Goal: Transaction & Acquisition: Purchase product/service

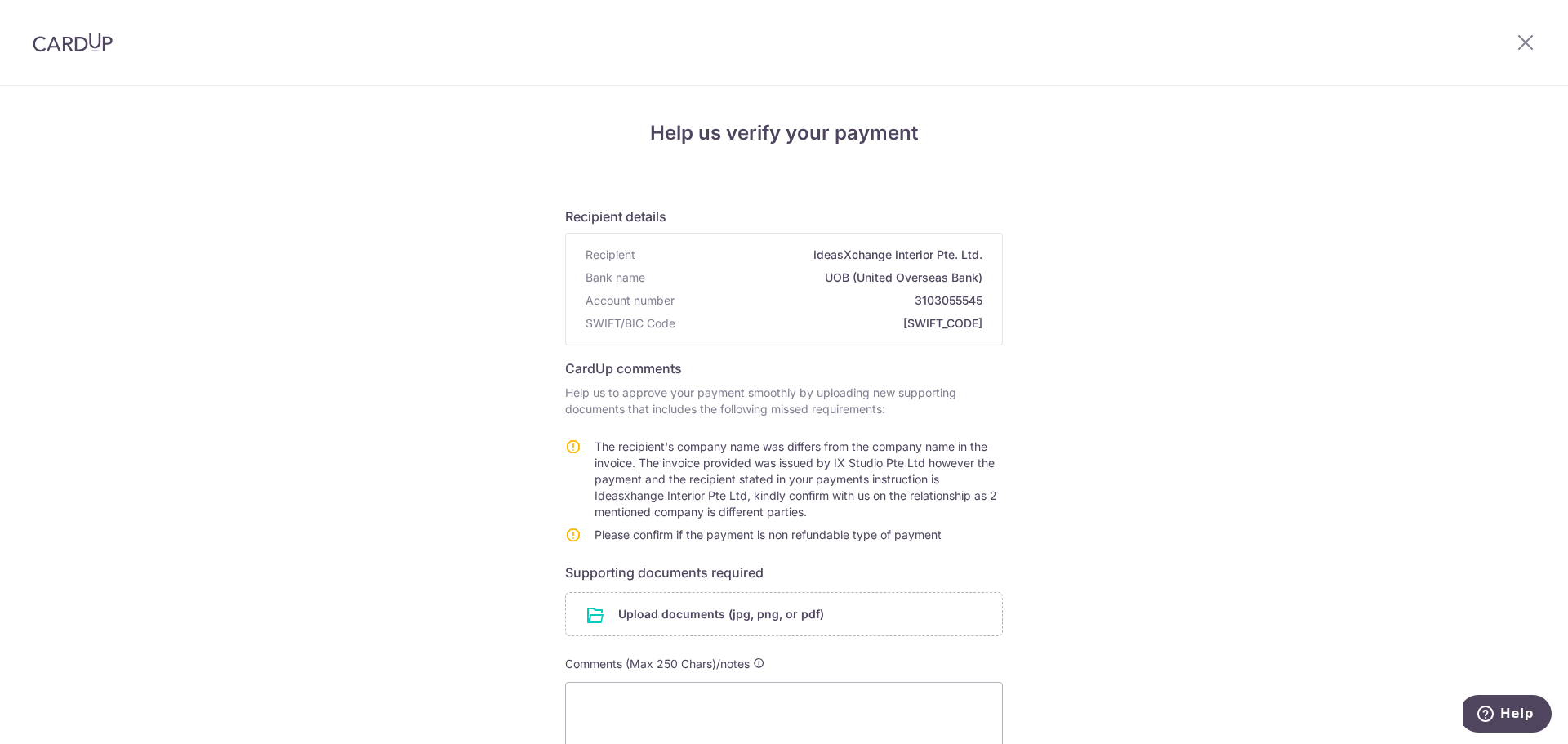
scroll to position [193, 0]
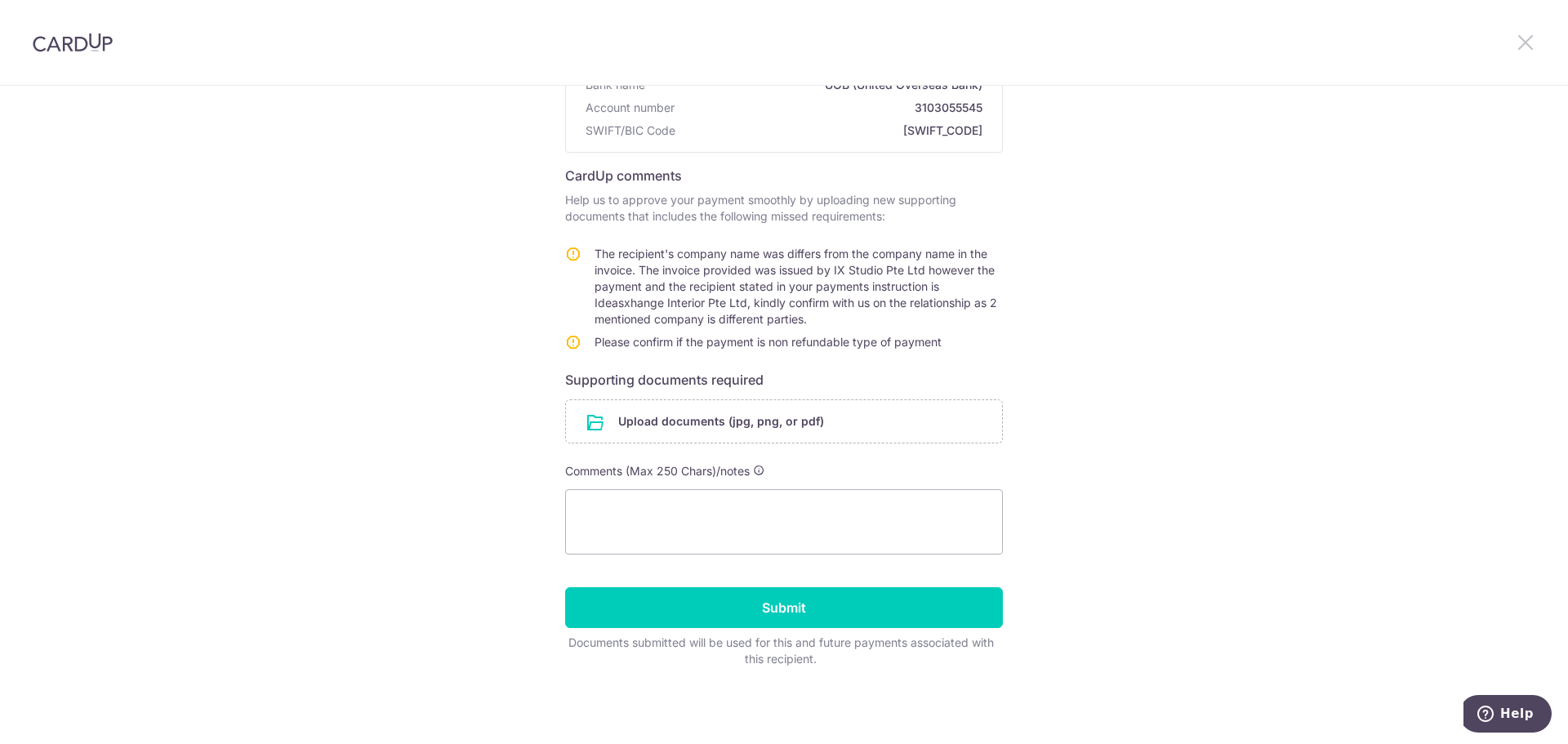
click at [1521, 48] on icon at bounding box center [1525, 42] width 20 height 20
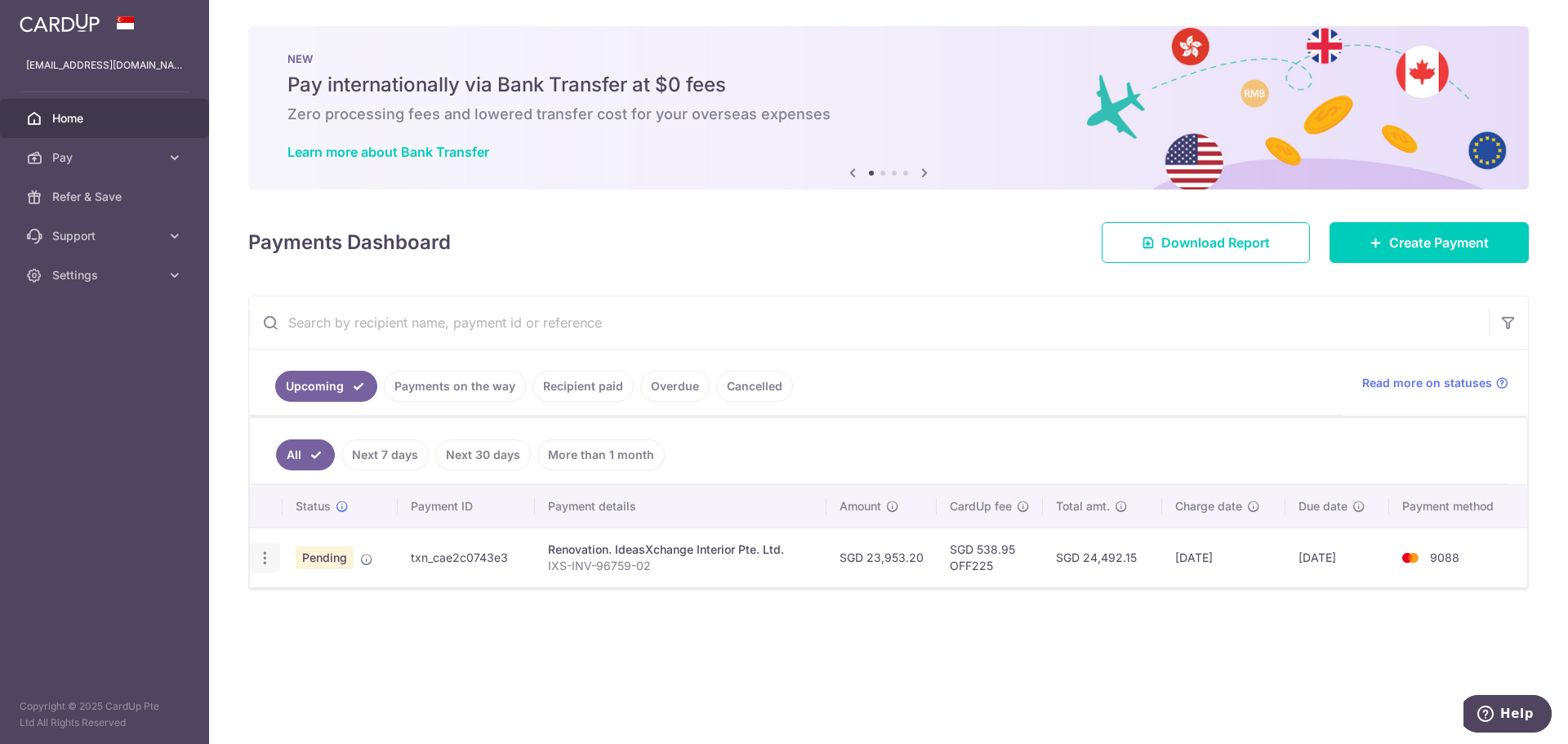
click at [263, 564] on icon "button" at bounding box center [265, 558] width 18 height 18
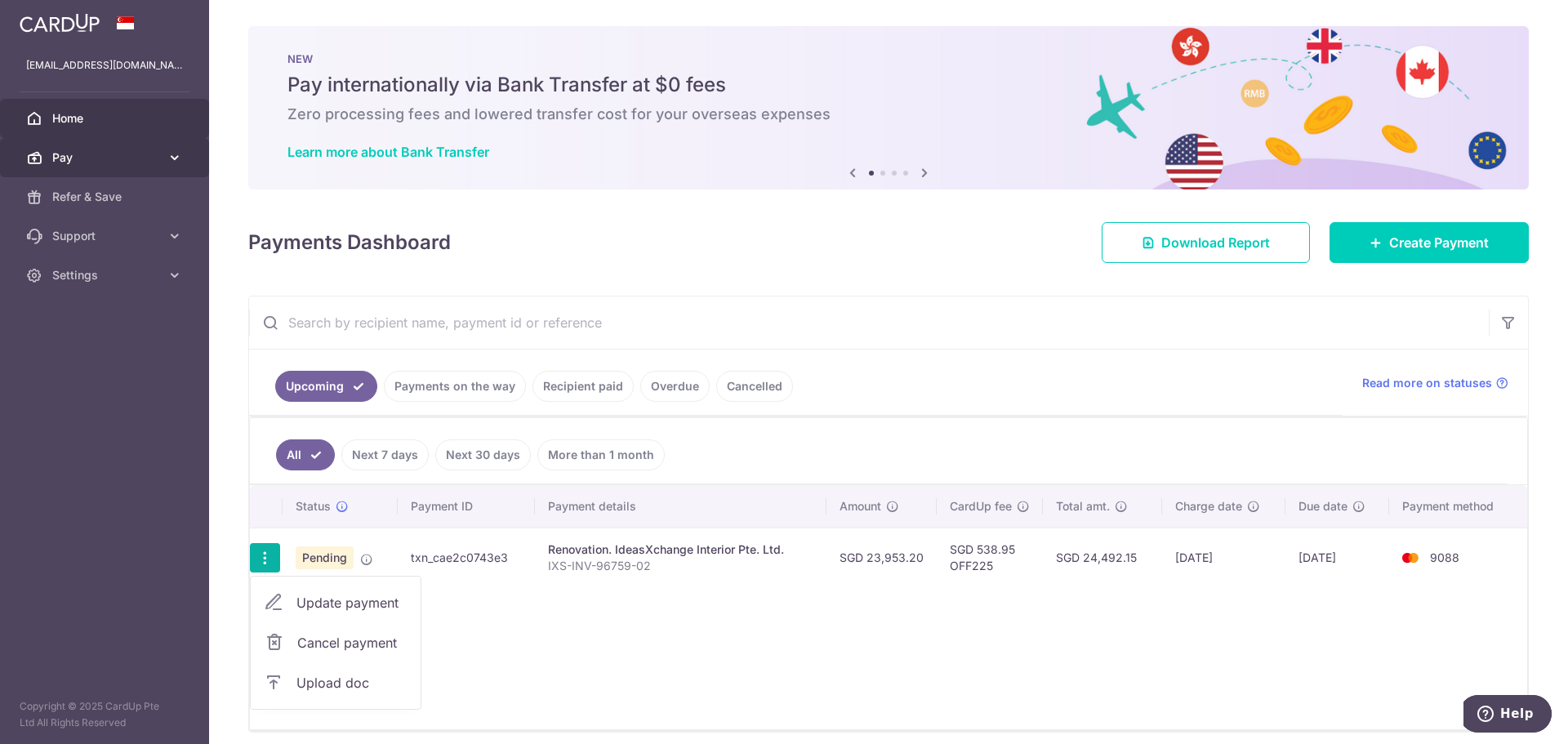
click at [118, 159] on span "Pay" at bounding box center [106, 158] width 108 height 17
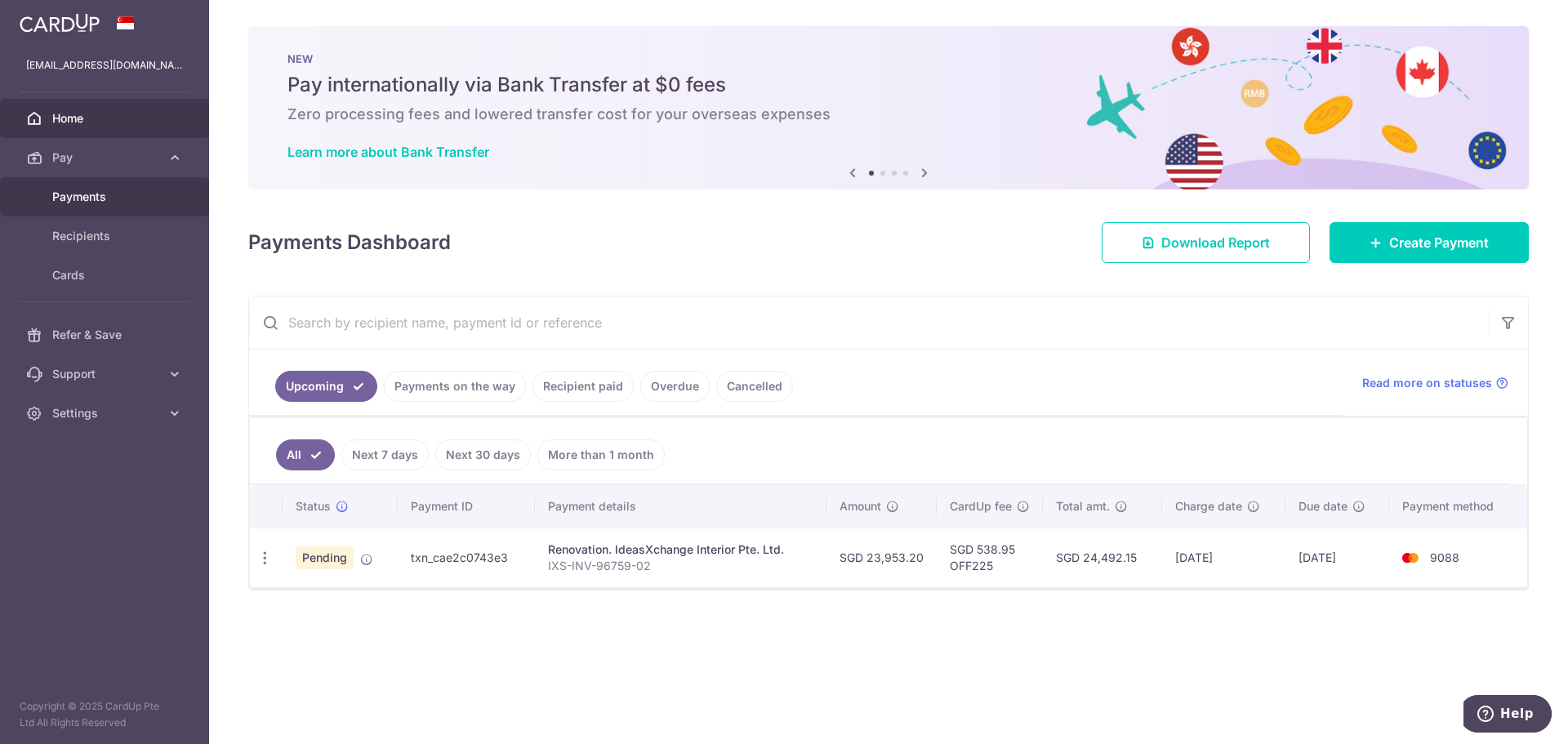
click at [89, 199] on span "Payments" at bounding box center [106, 197] width 108 height 17
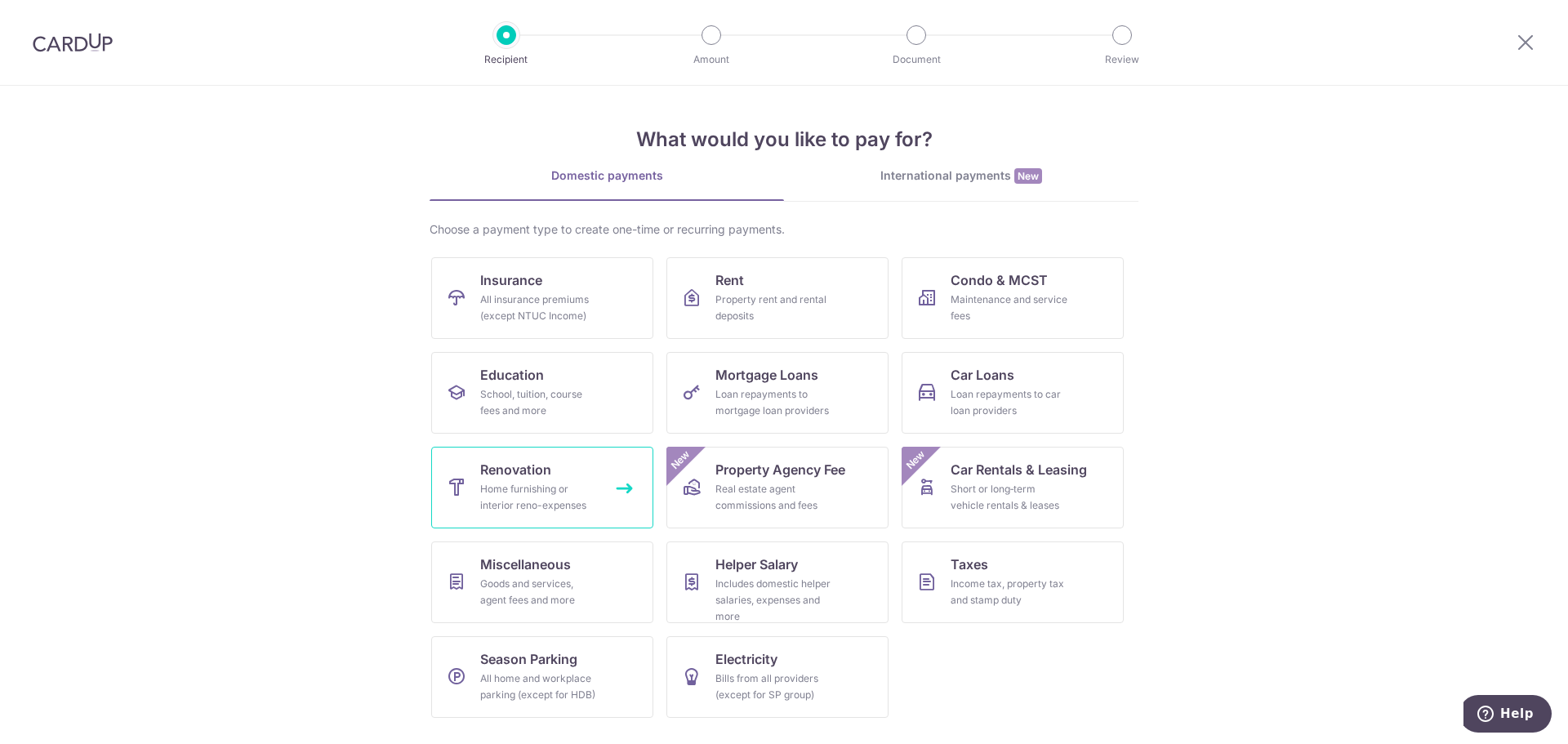
click at [532, 495] on div "Home furnishing or interior reno-expenses" at bounding box center [539, 497] width 118 height 33
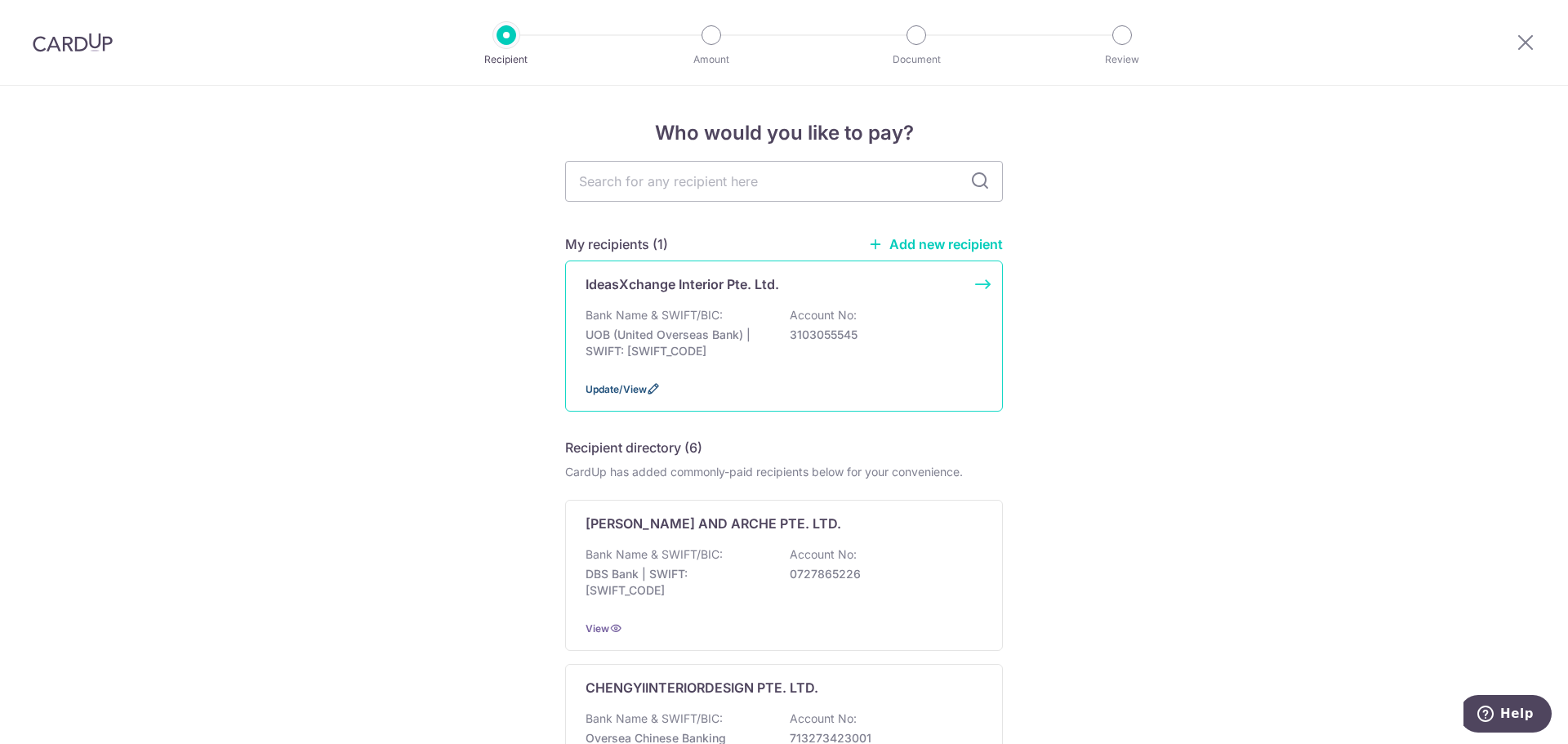
click at [619, 390] on span "Update/View" at bounding box center [615, 389] width 61 height 13
click at [717, 176] on input "text" at bounding box center [784, 181] width 438 height 41
type input "ix"
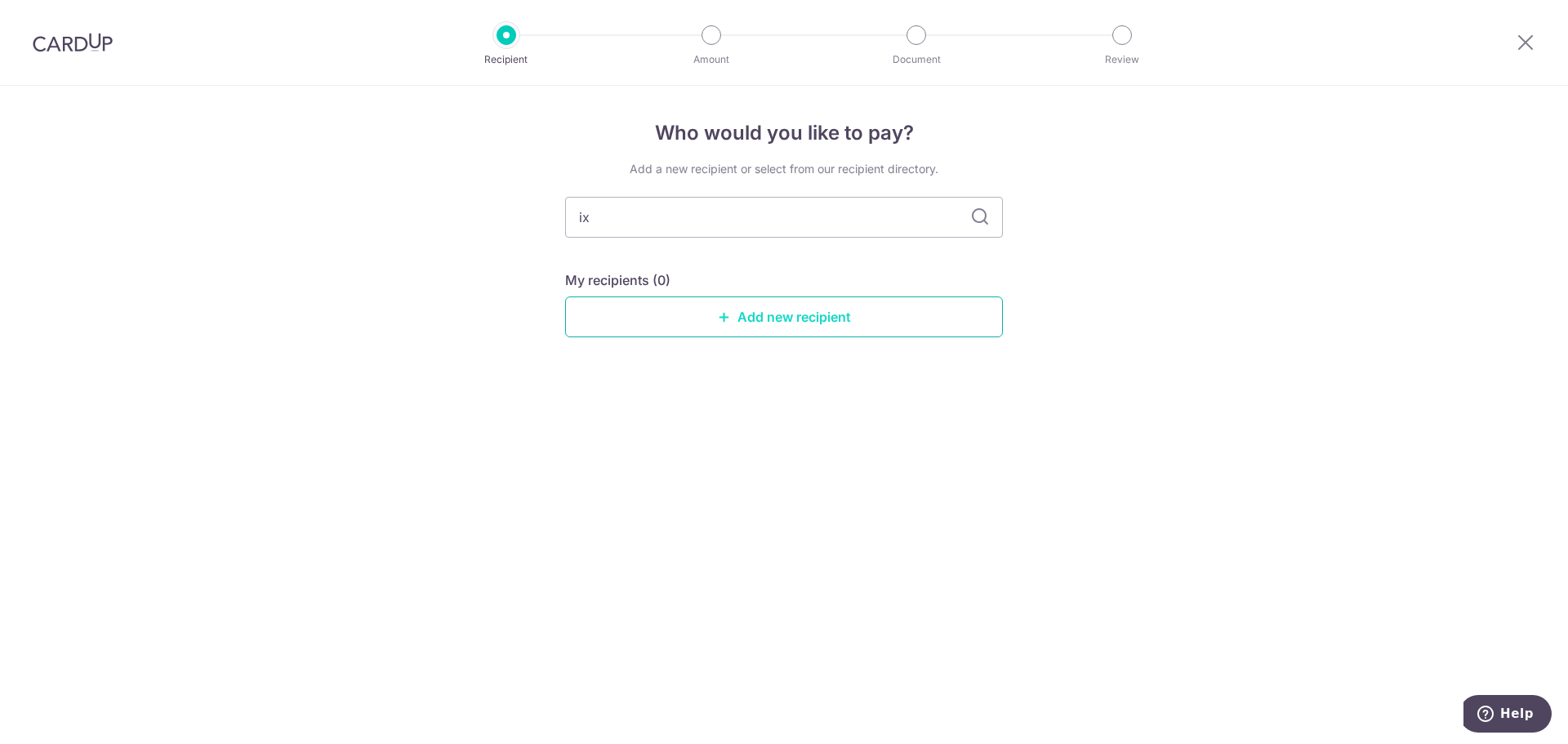
click at [794, 324] on link "Add new recipient" at bounding box center [784, 317] width 438 height 41
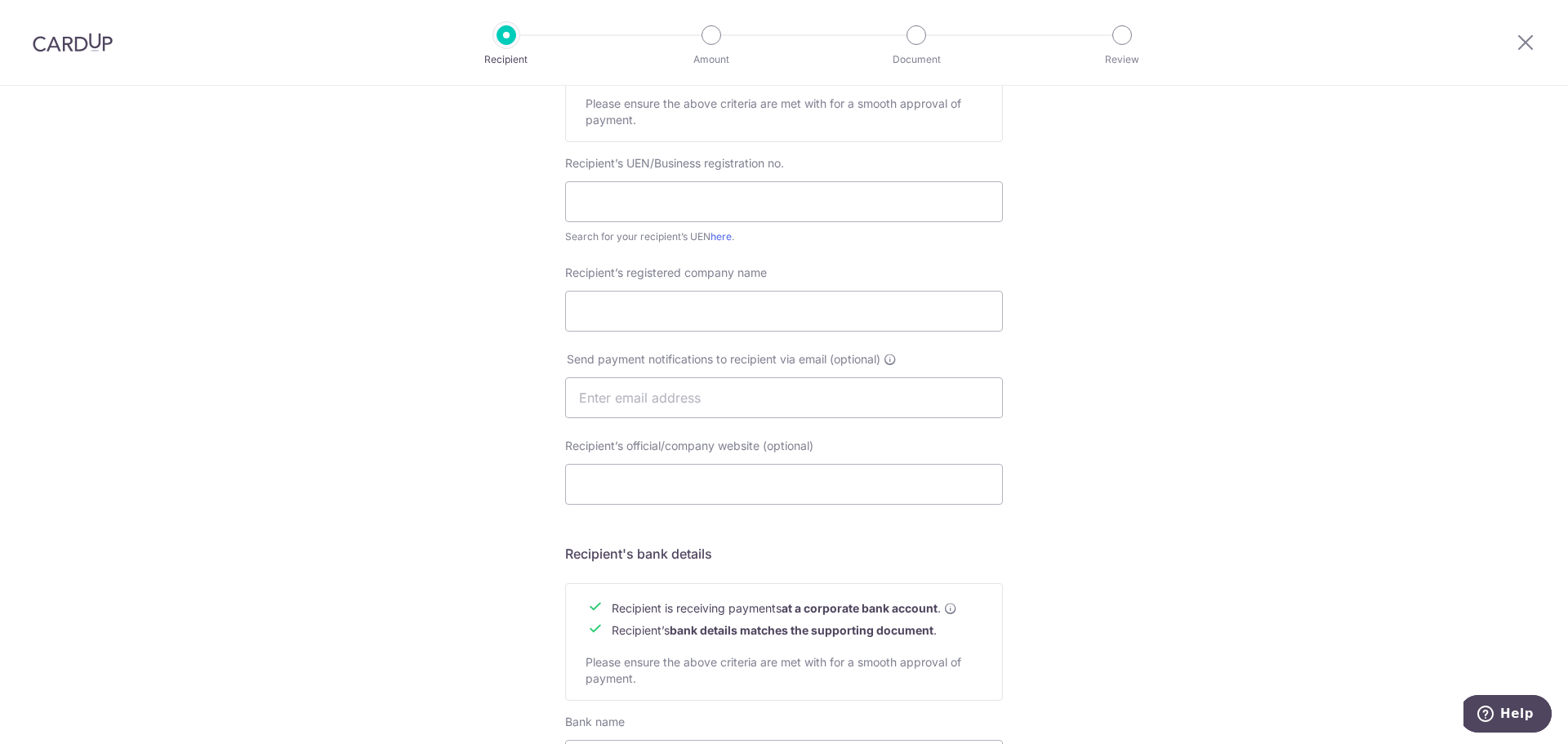
scroll to position [245, 0]
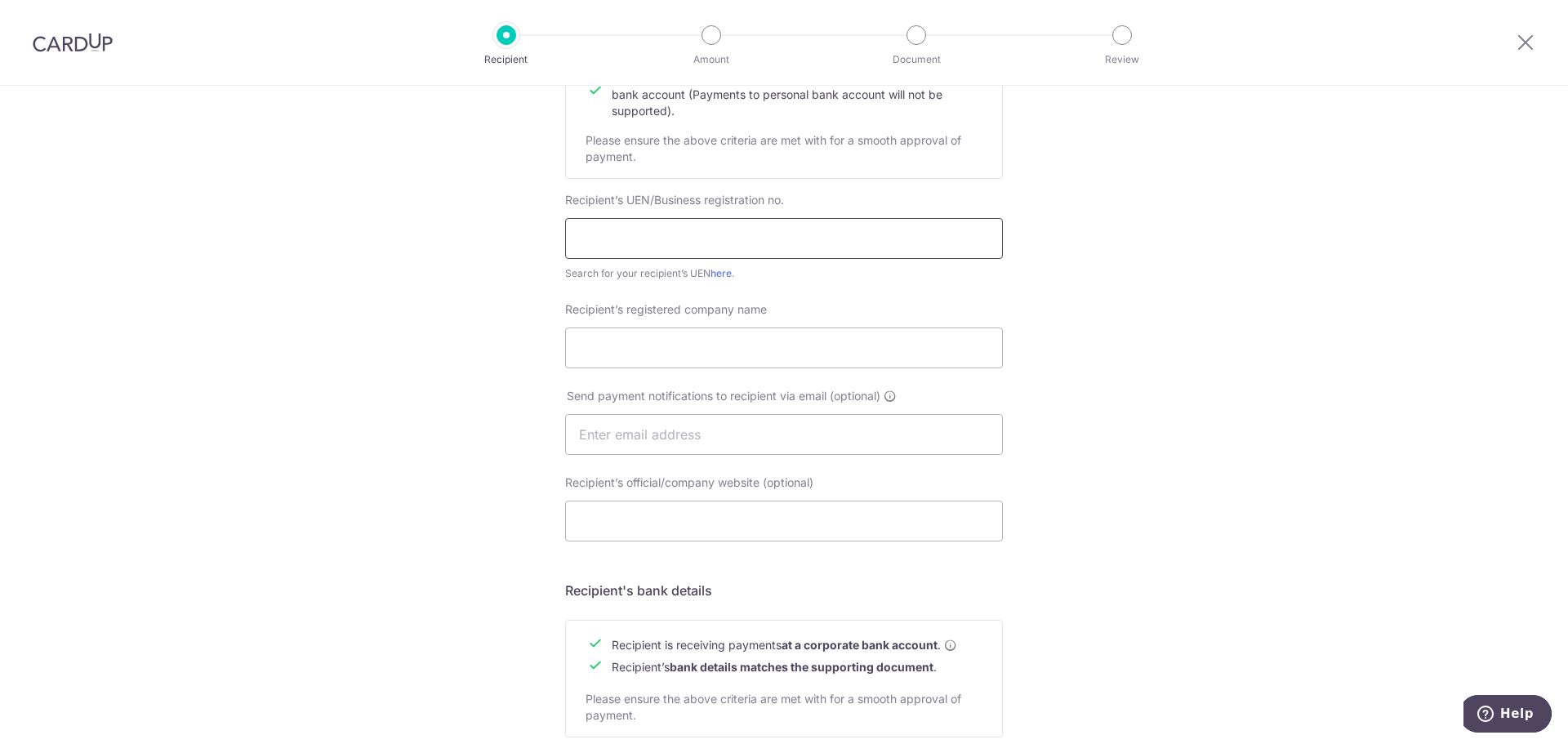
drag, startPoint x: 649, startPoint y: 241, endPoint x: 658, endPoint y: 241, distance: 9.0
click at [649, 241] on input "text" at bounding box center [784, 239] width 438 height 41
type input "201705016H"
click at [657, 344] on input "Recipient’s registered company name" at bounding box center [784, 348] width 438 height 41
type input "IX Studio Pte. Ltd."
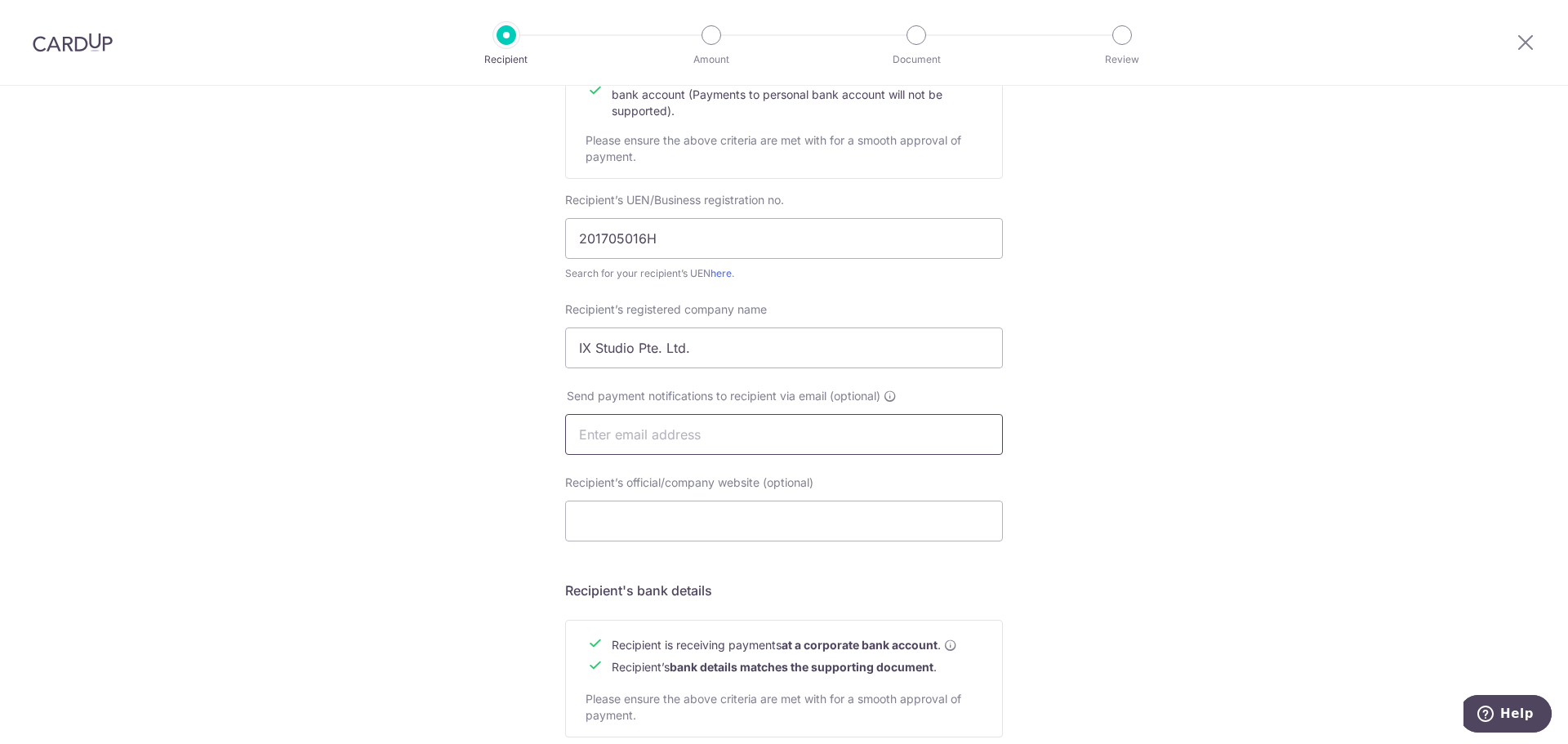
click at [725, 437] on input "text" at bounding box center [784, 435] width 438 height 41
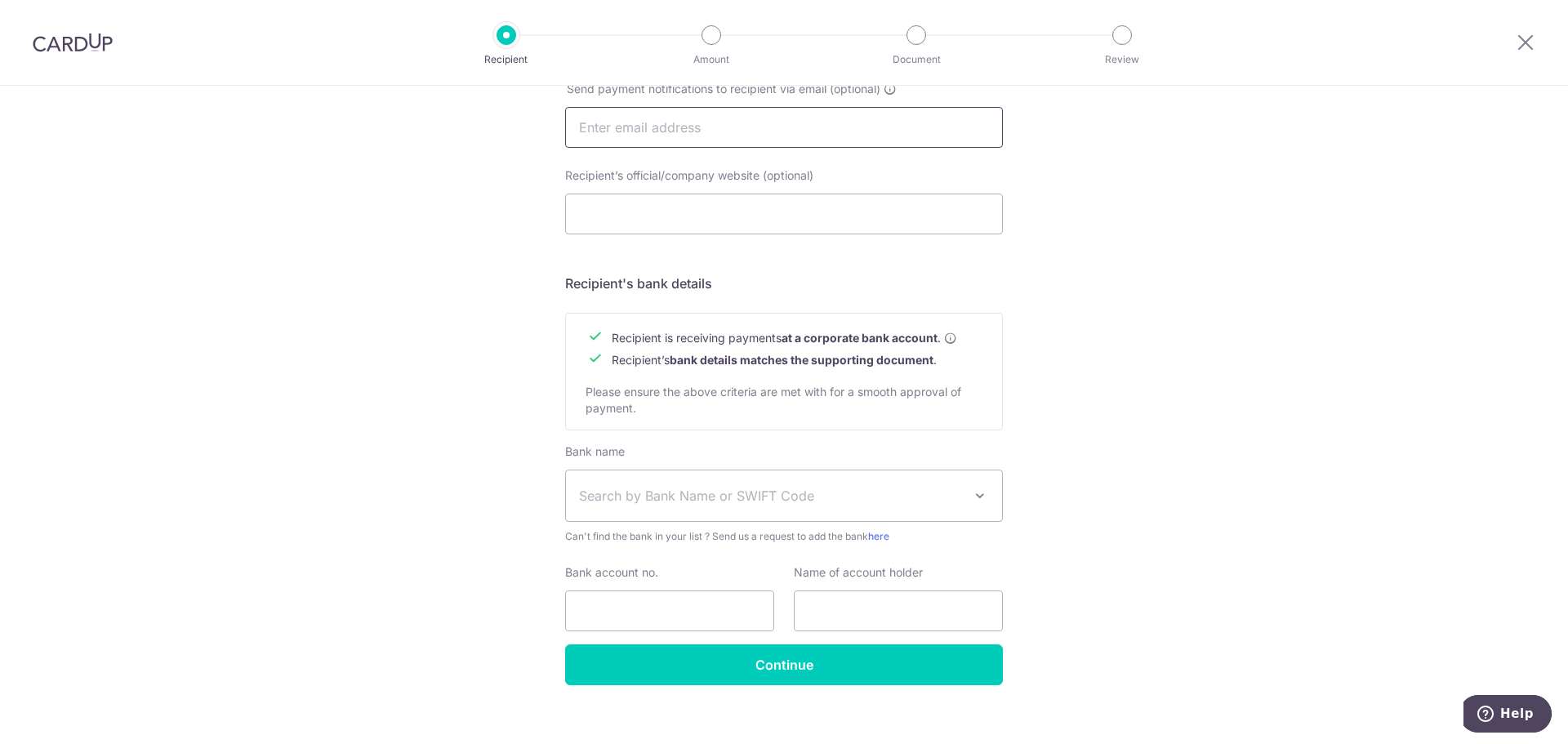
scroll to position [571, 0]
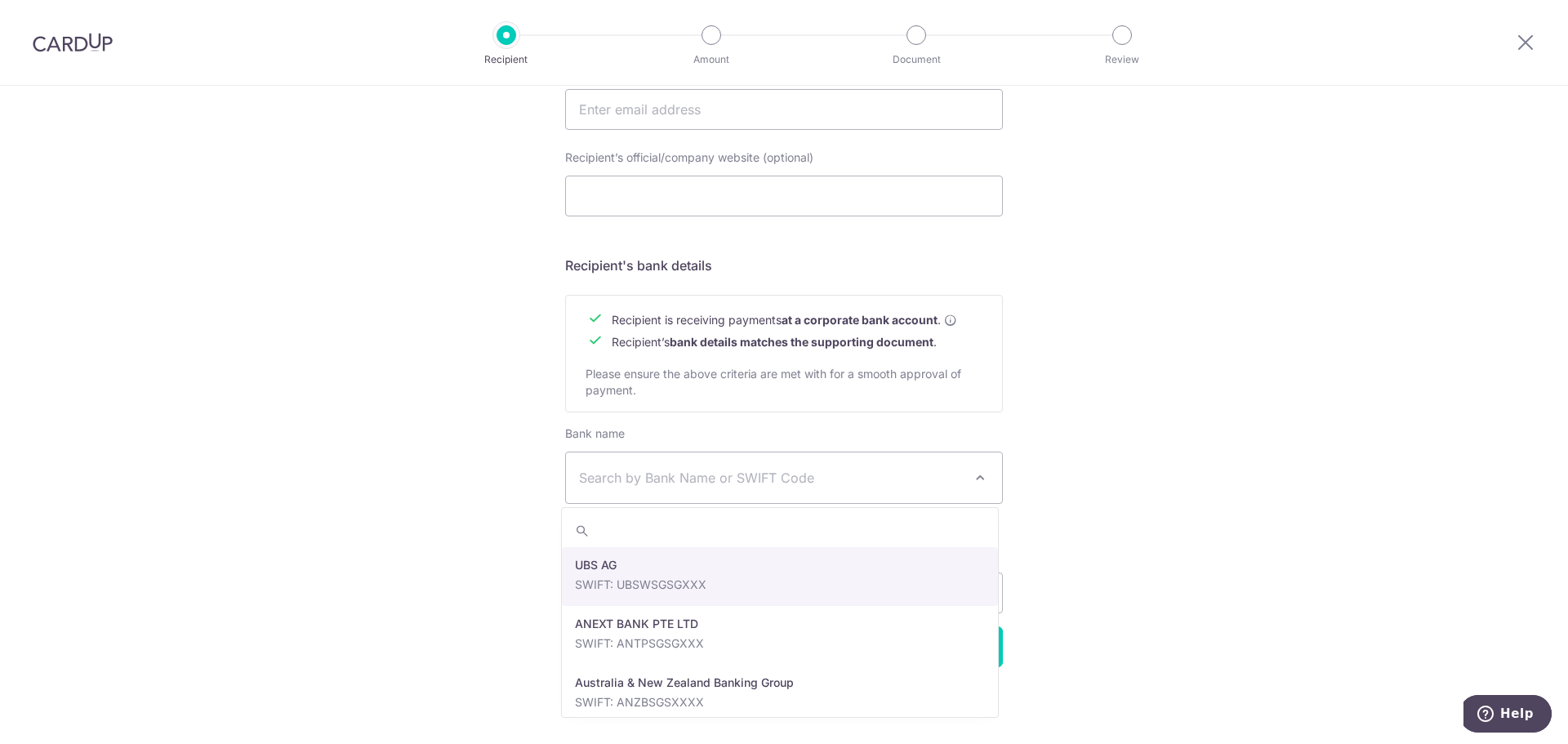
click at [674, 472] on span "Search by Bank Name or SWIFT Code" at bounding box center [771, 478] width 383 height 20
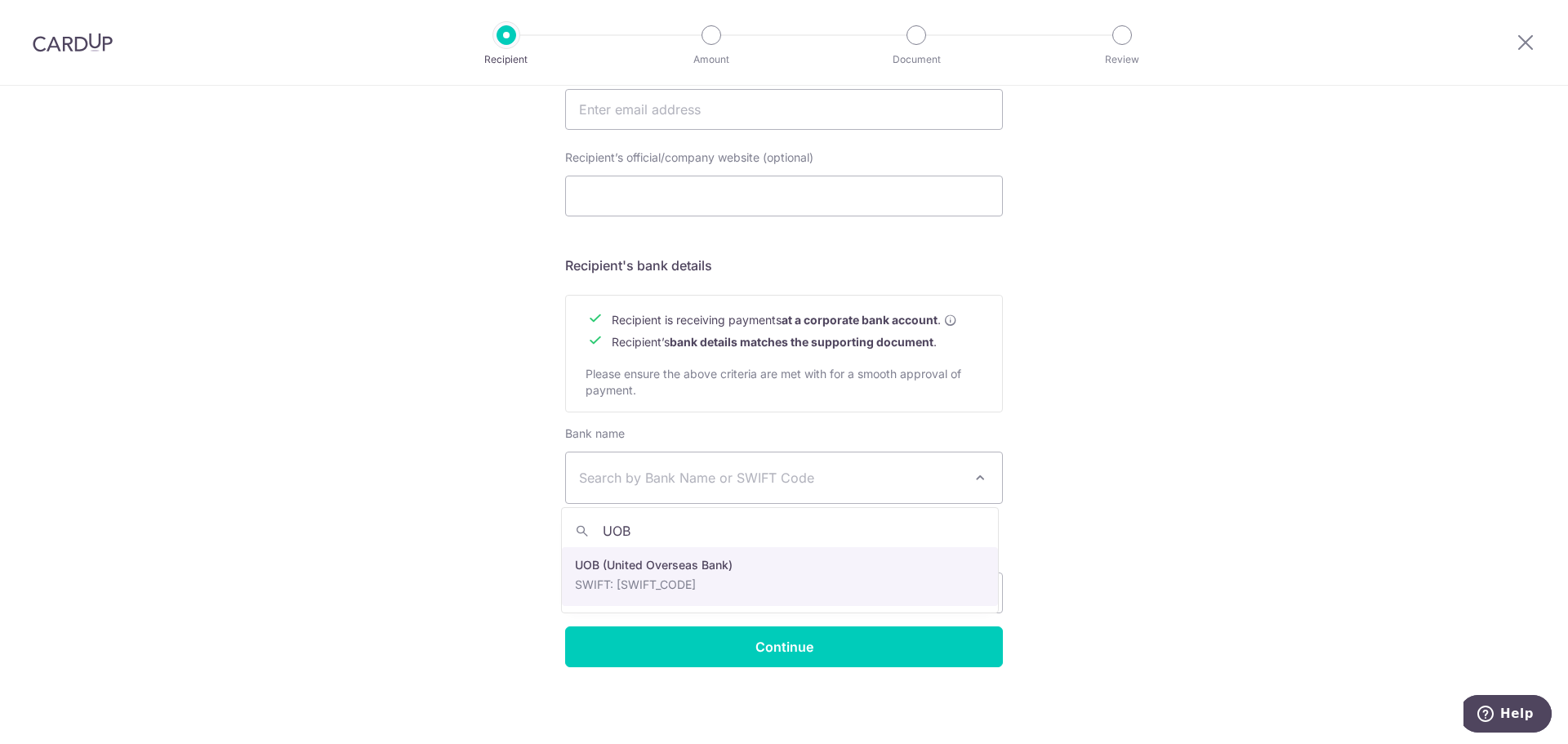
type input "UOB"
select select "18"
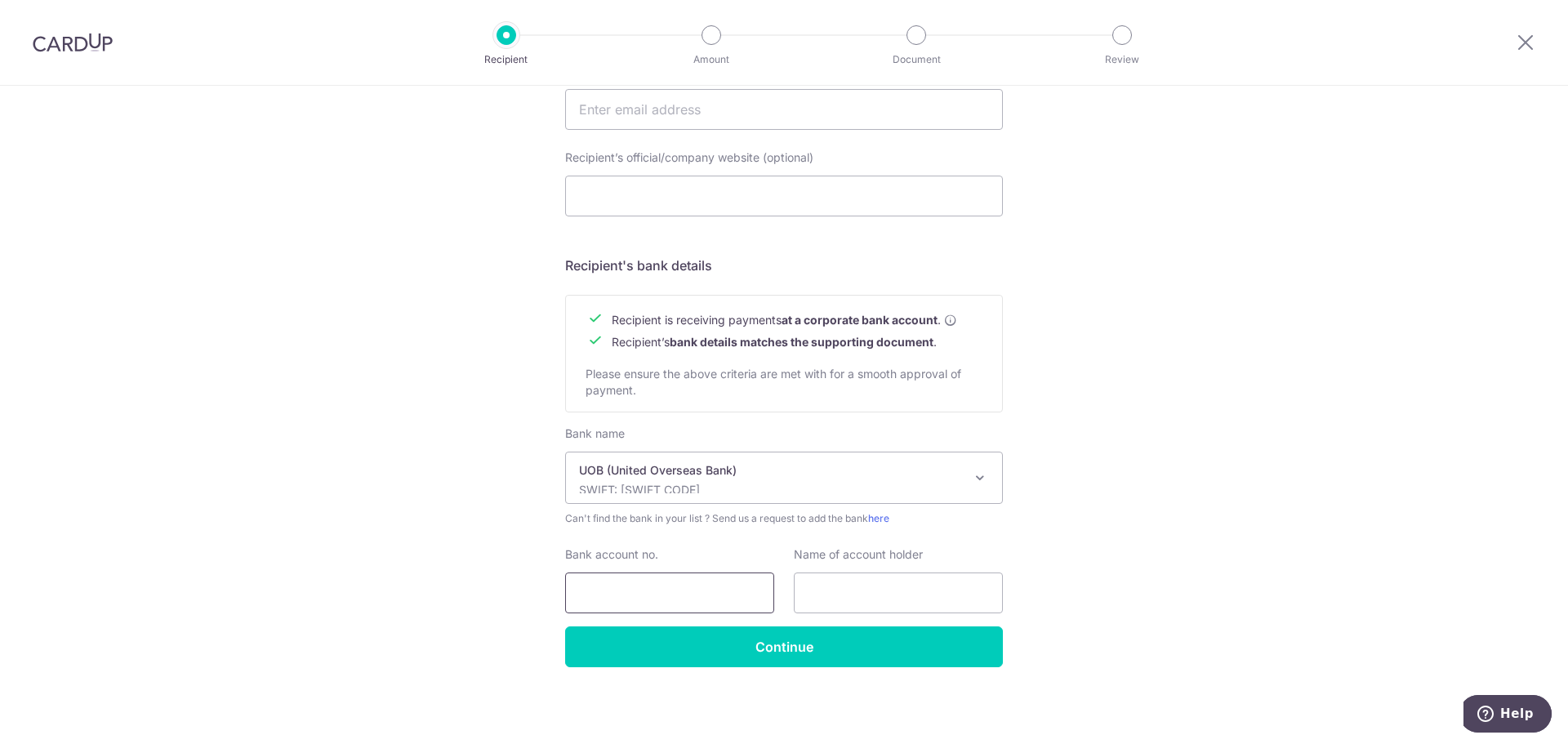
click at [685, 596] on input "Bank account no." at bounding box center [669, 593] width 209 height 41
type input "3103068078"
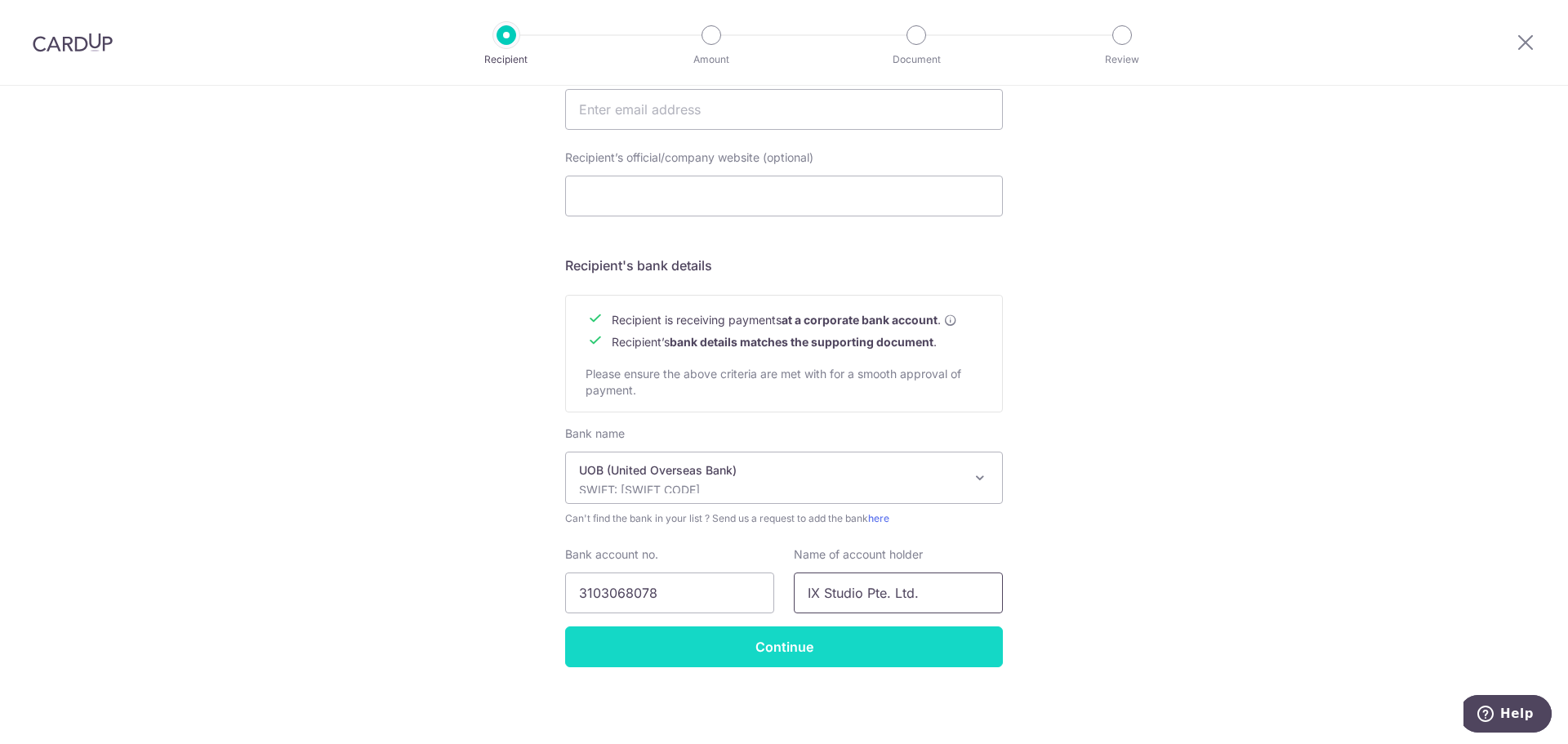
type input "IX Studio Pte. Ltd."
click at [722, 651] on input "Continue" at bounding box center [784, 646] width 438 height 41
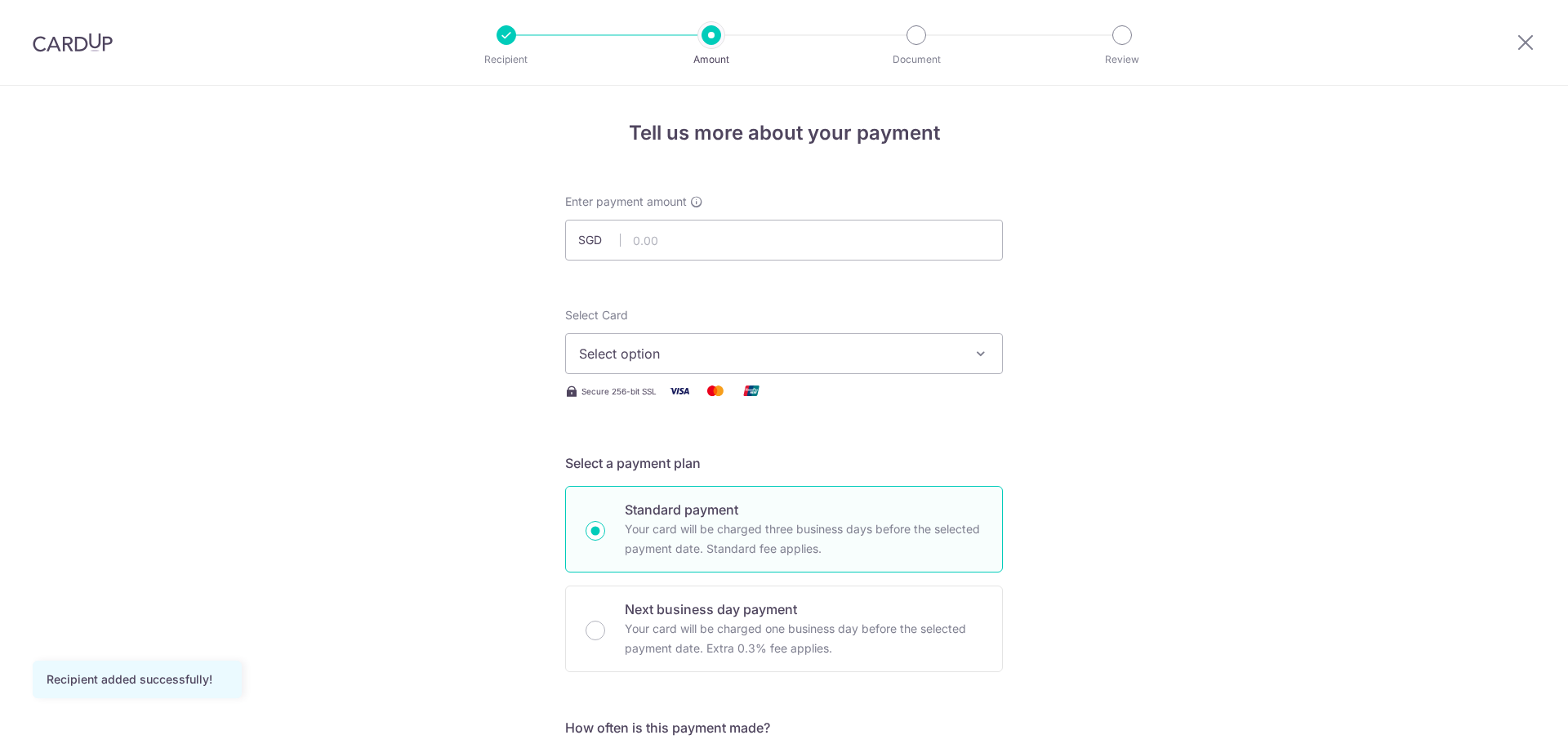
click at [707, 247] on input "text" at bounding box center [784, 240] width 438 height 41
type input "23,953.20"
click at [758, 354] on span "Select option" at bounding box center [769, 354] width 381 height 20
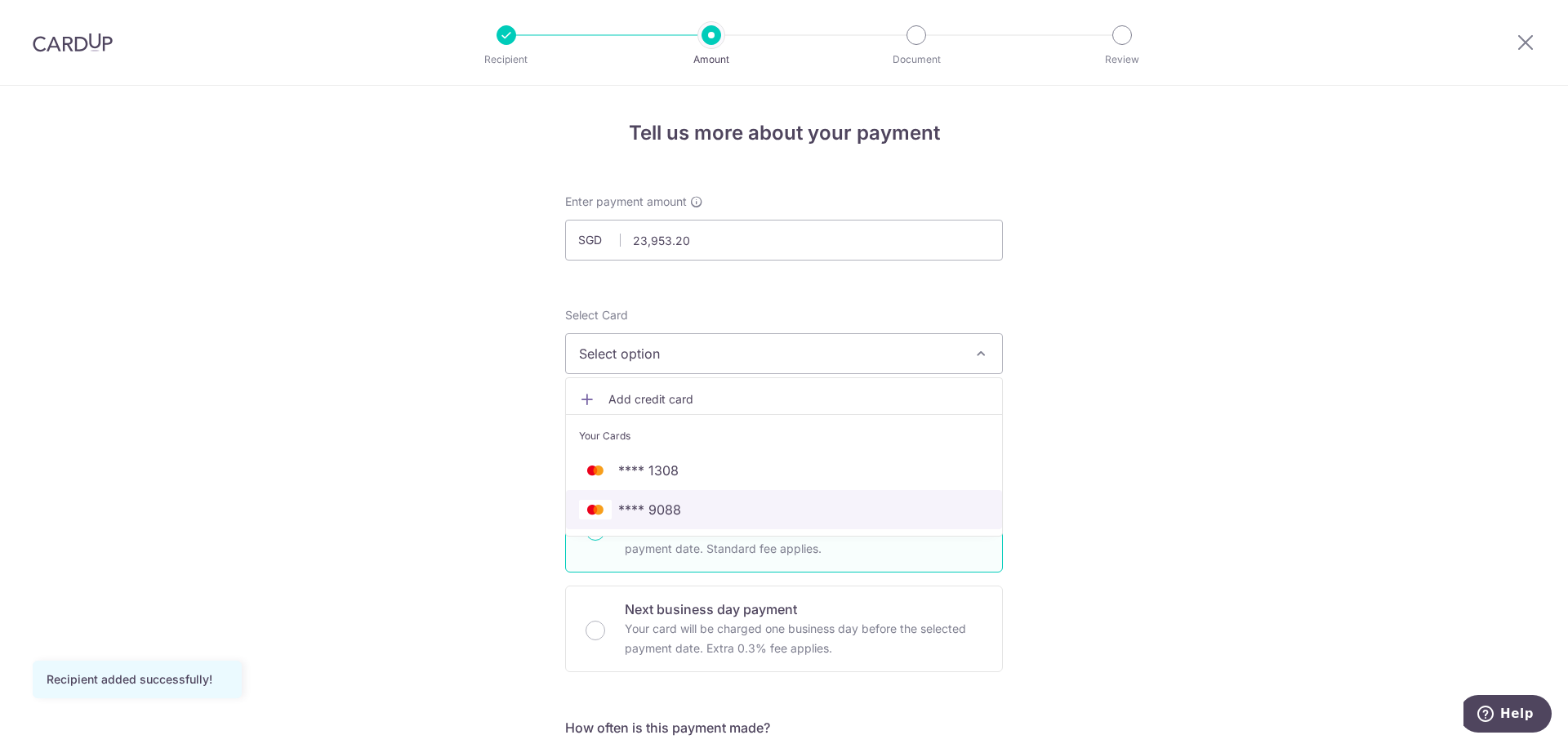
click at [685, 512] on span "**** 9088" at bounding box center [784, 510] width 410 height 20
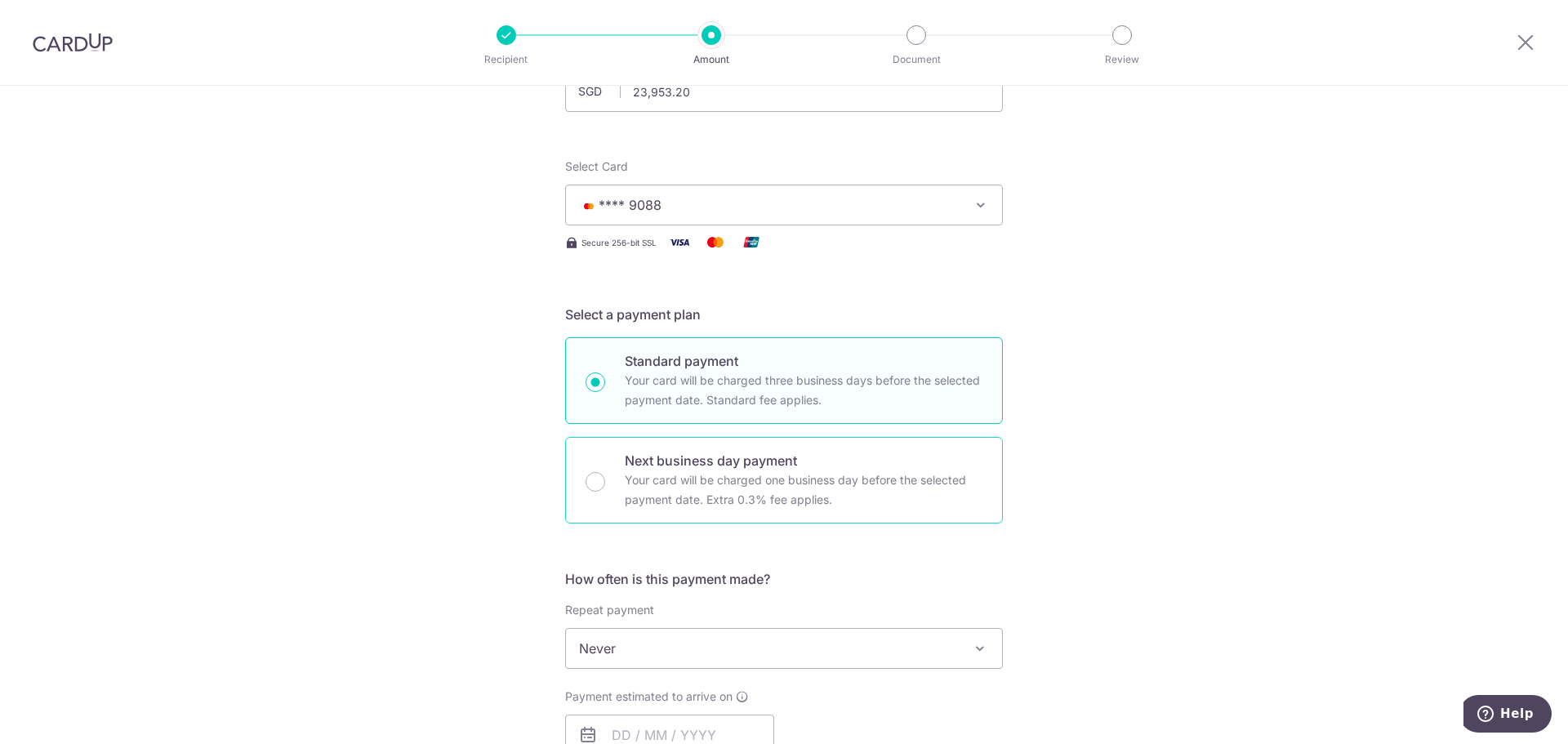
scroll to position [163, 0]
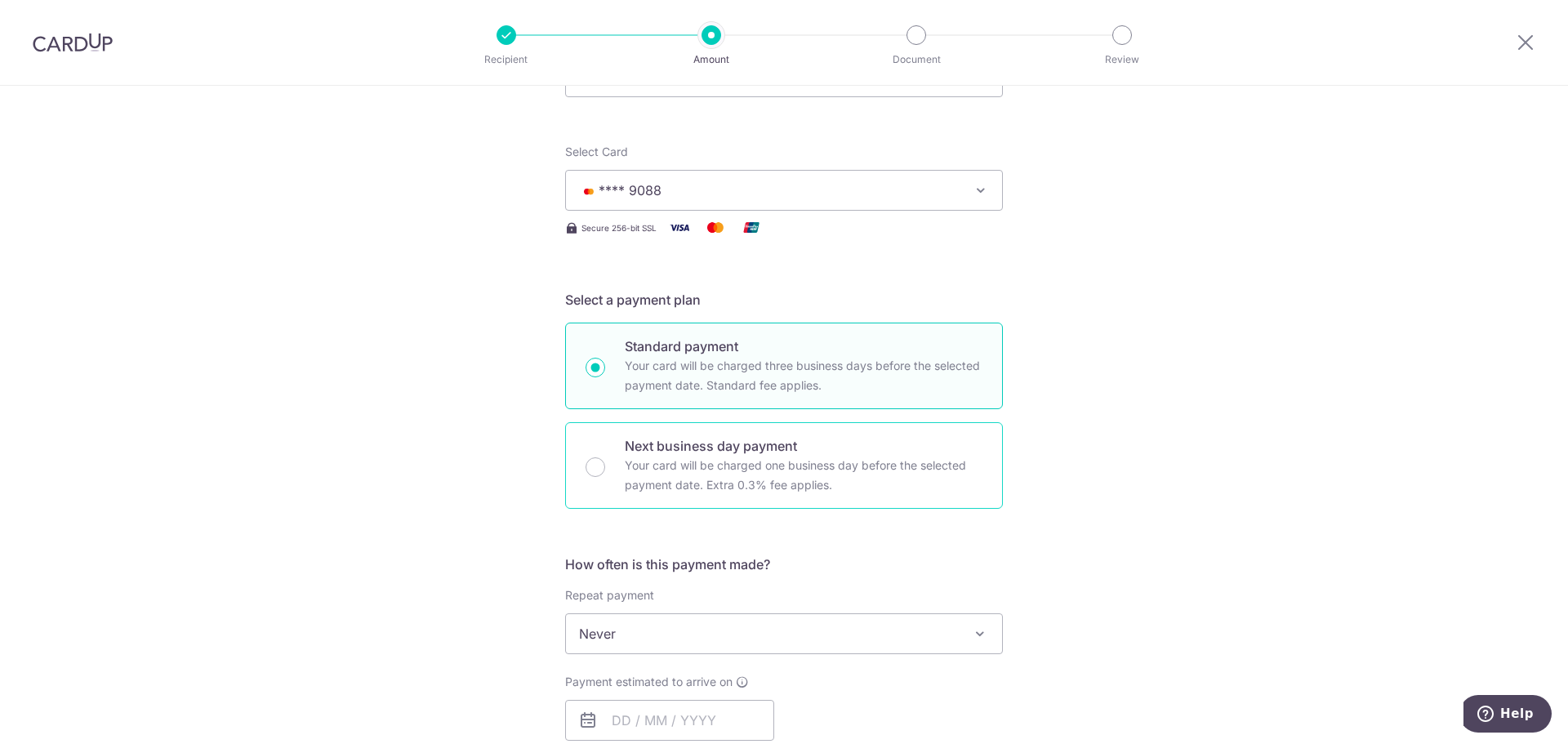
click at [609, 475] on div "Next business day payment Your card will be charged one business day before the…" at bounding box center [784, 465] width 438 height 87
radio input "false"
radio input "true"
click at [591, 387] on div "Standard payment Your card will be charged three business days before the selec…" at bounding box center [784, 366] width 438 height 87
radio input "true"
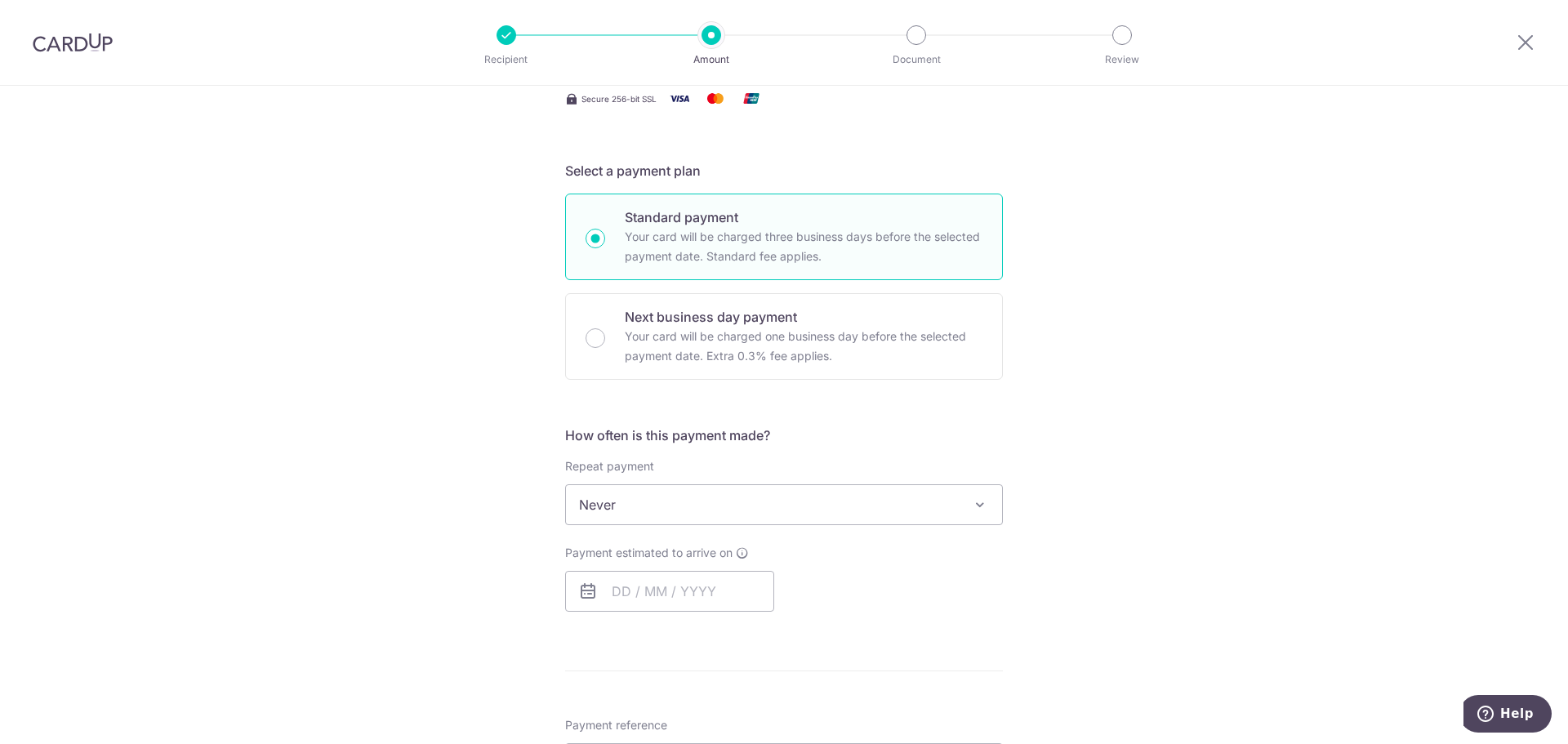
scroll to position [327, 0]
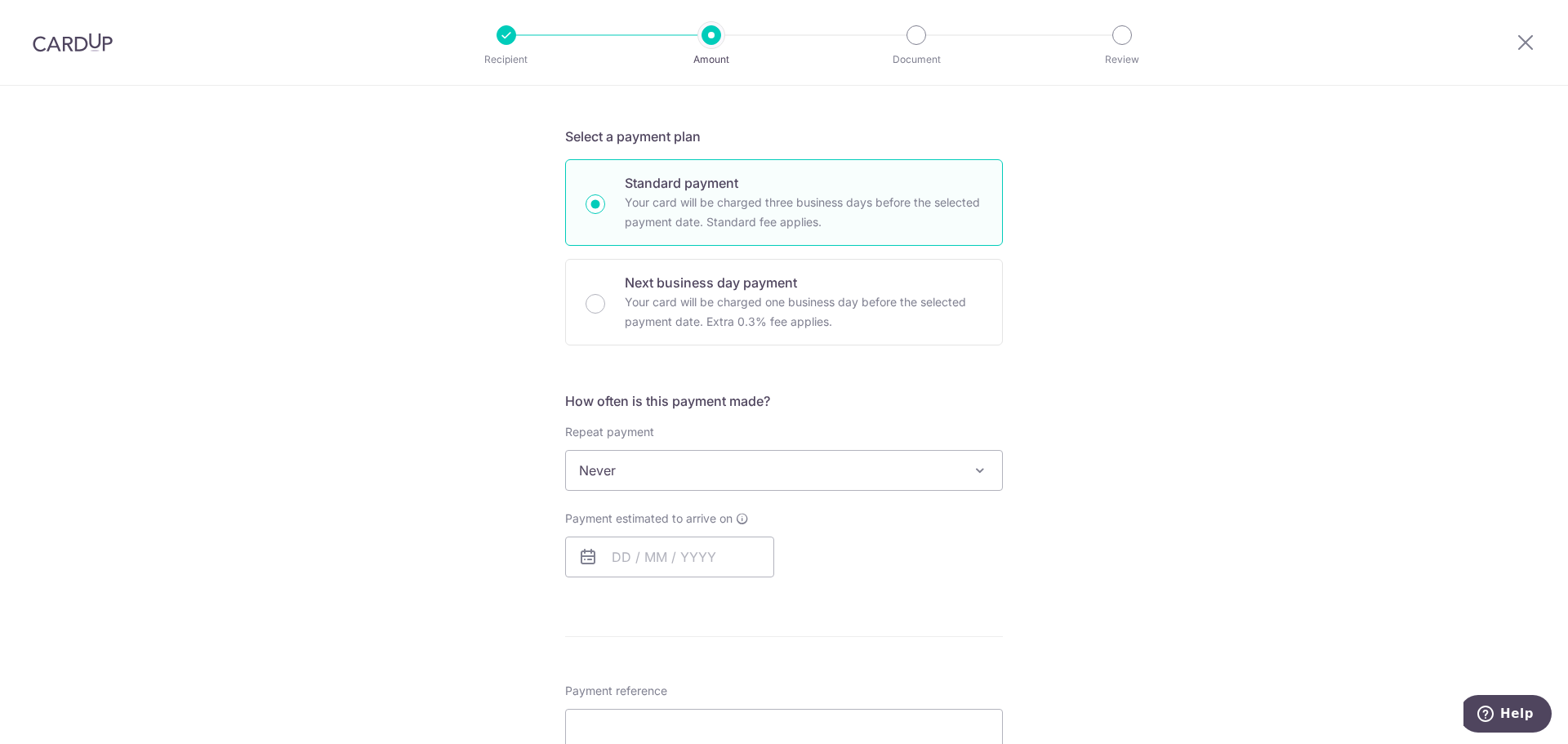
click at [676, 470] on span "Never" at bounding box center [784, 470] width 436 height 39
click at [502, 526] on div "Tell us more about your payment Enter payment amount SGD 23,953.20 23953.20 Rec…" at bounding box center [784, 581] width 1568 height 1644
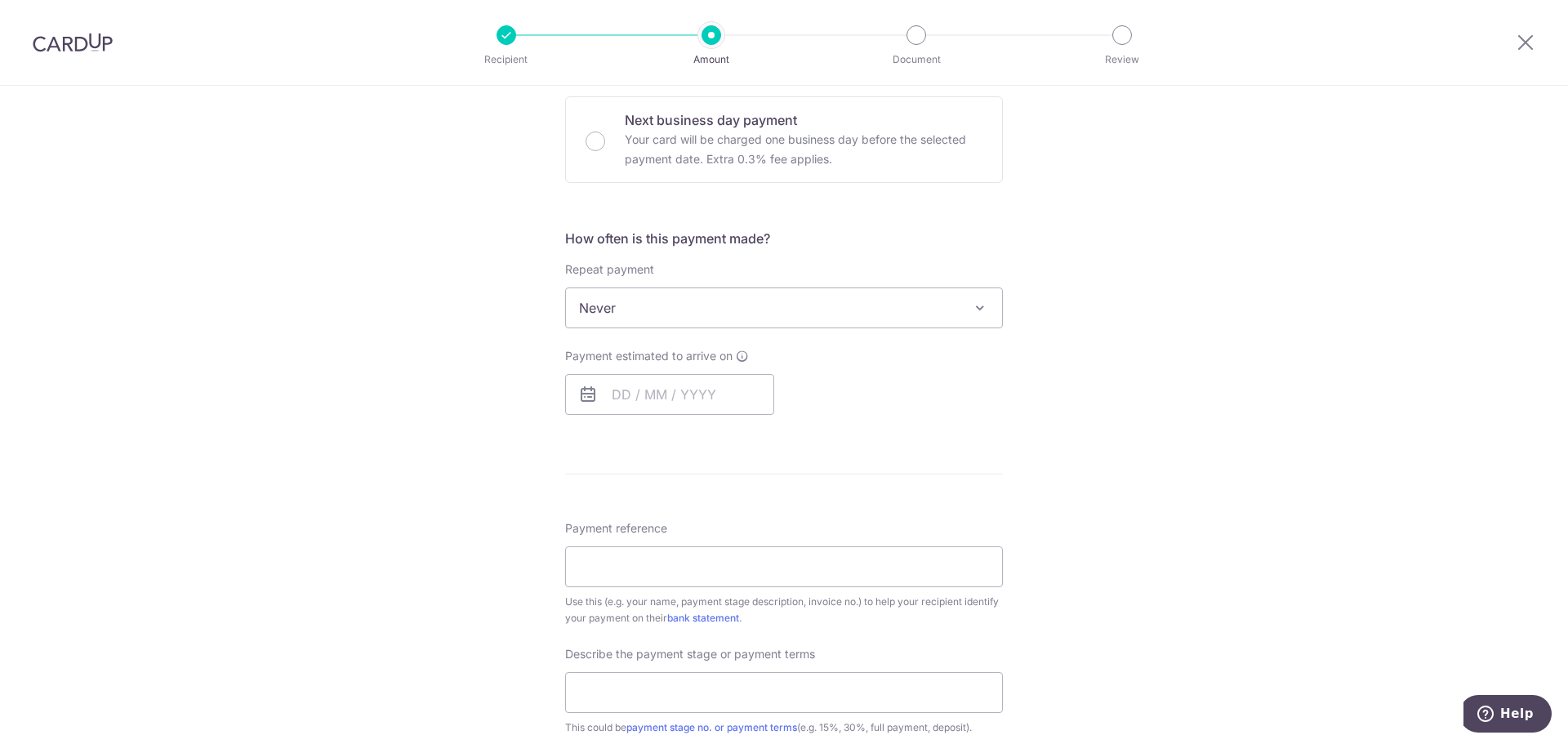
scroll to position [490, 0]
click at [647, 397] on input "text" at bounding box center [669, 394] width 209 height 41
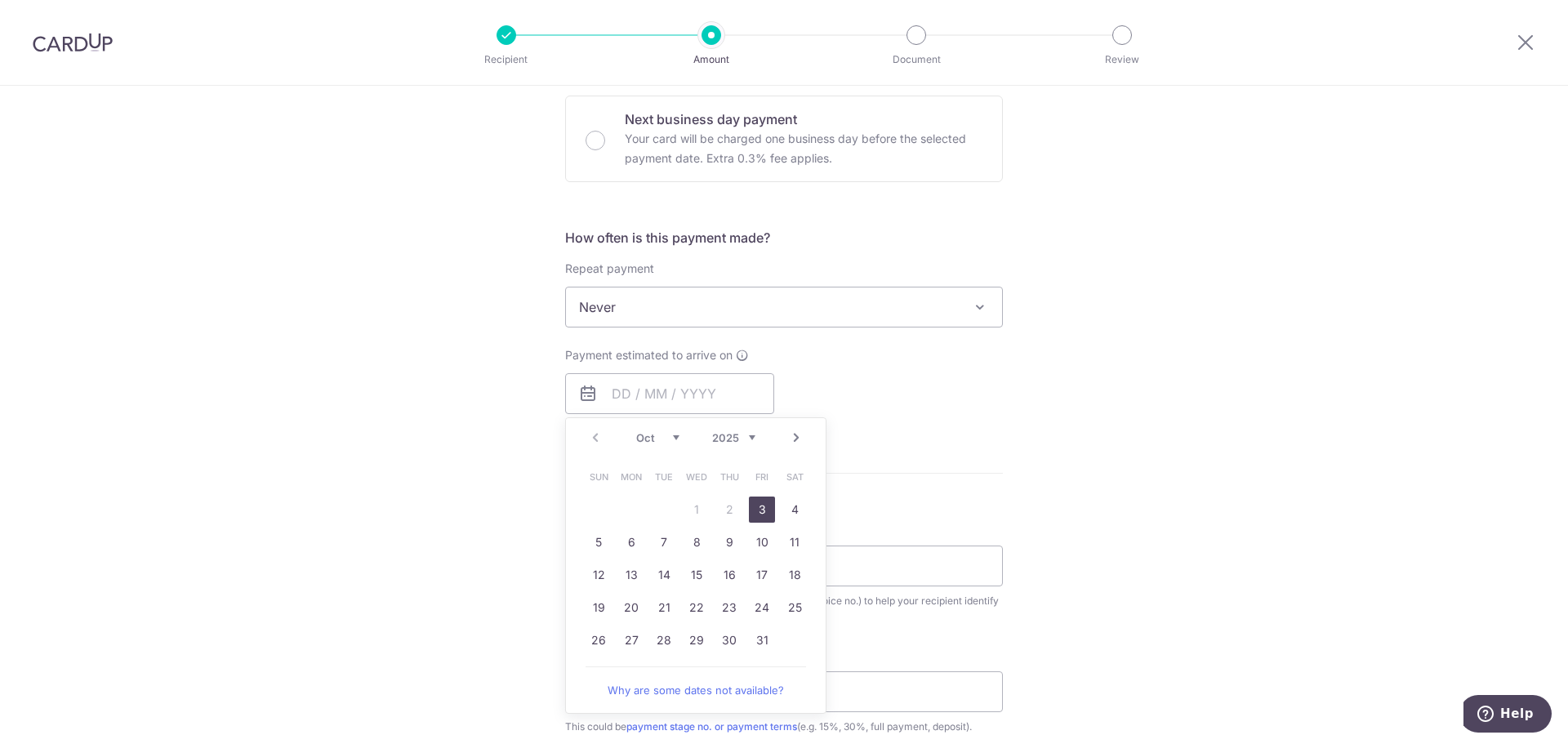
click at [762, 509] on link "3" at bounding box center [761, 510] width 26 height 26
type input "03/10/2025"
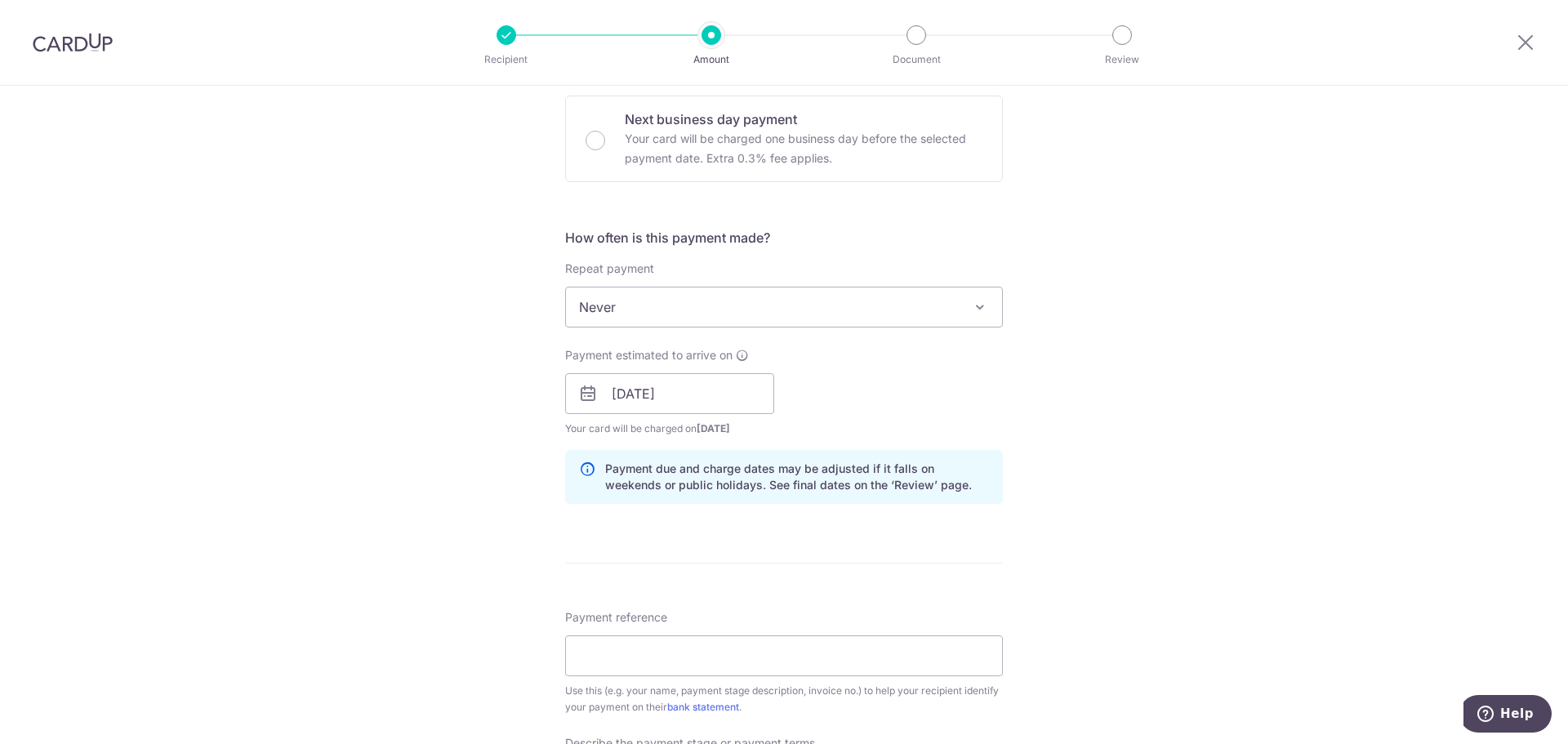
click at [463, 445] on div "Tell us more about your payment Enter payment amount SGD 23,953.20 23953.20 Rec…" at bounding box center [784, 454] width 1568 height 1717
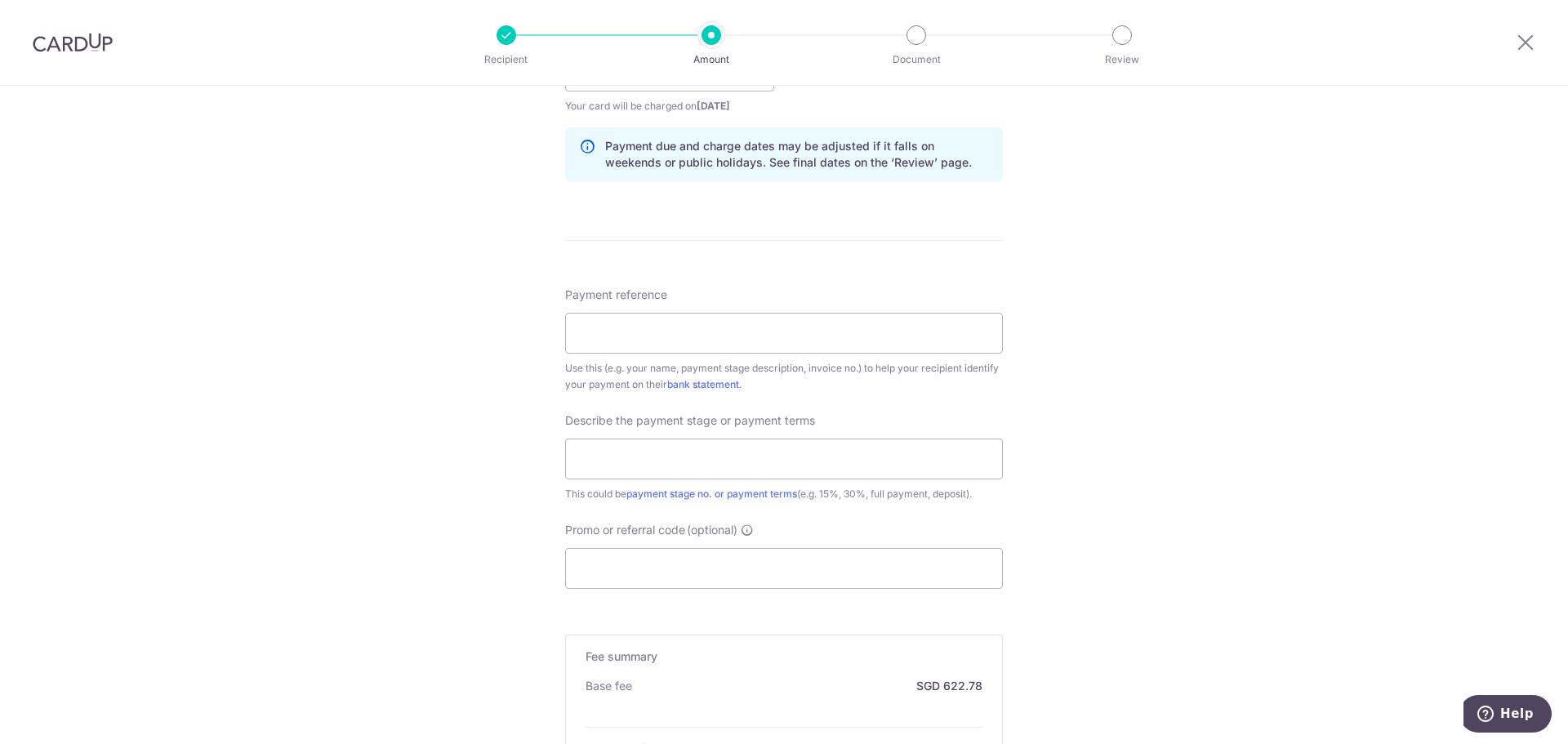
scroll to position [817, 0]
click at [676, 337] on input "Payment reference" at bounding box center [784, 329] width 438 height 41
drag, startPoint x: 668, startPoint y: 325, endPoint x: 692, endPoint y: 325, distance: 24.0
click at [668, 325] on input "IXS-INV-96758-02" at bounding box center [784, 329] width 438 height 41
type input "IXS-INV-96759-02"
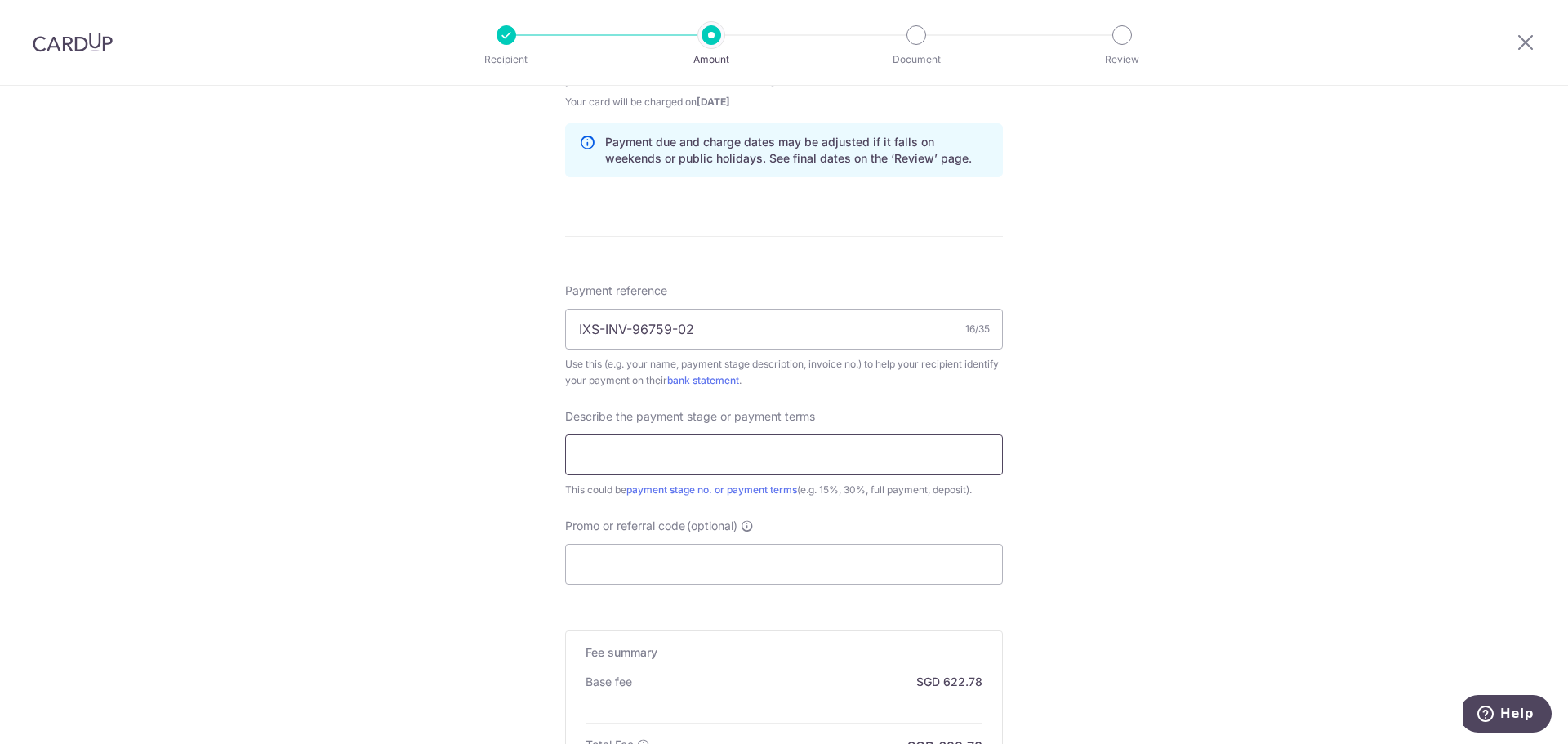
click at [693, 455] on input "text" at bounding box center [784, 455] width 438 height 41
type input "40%"
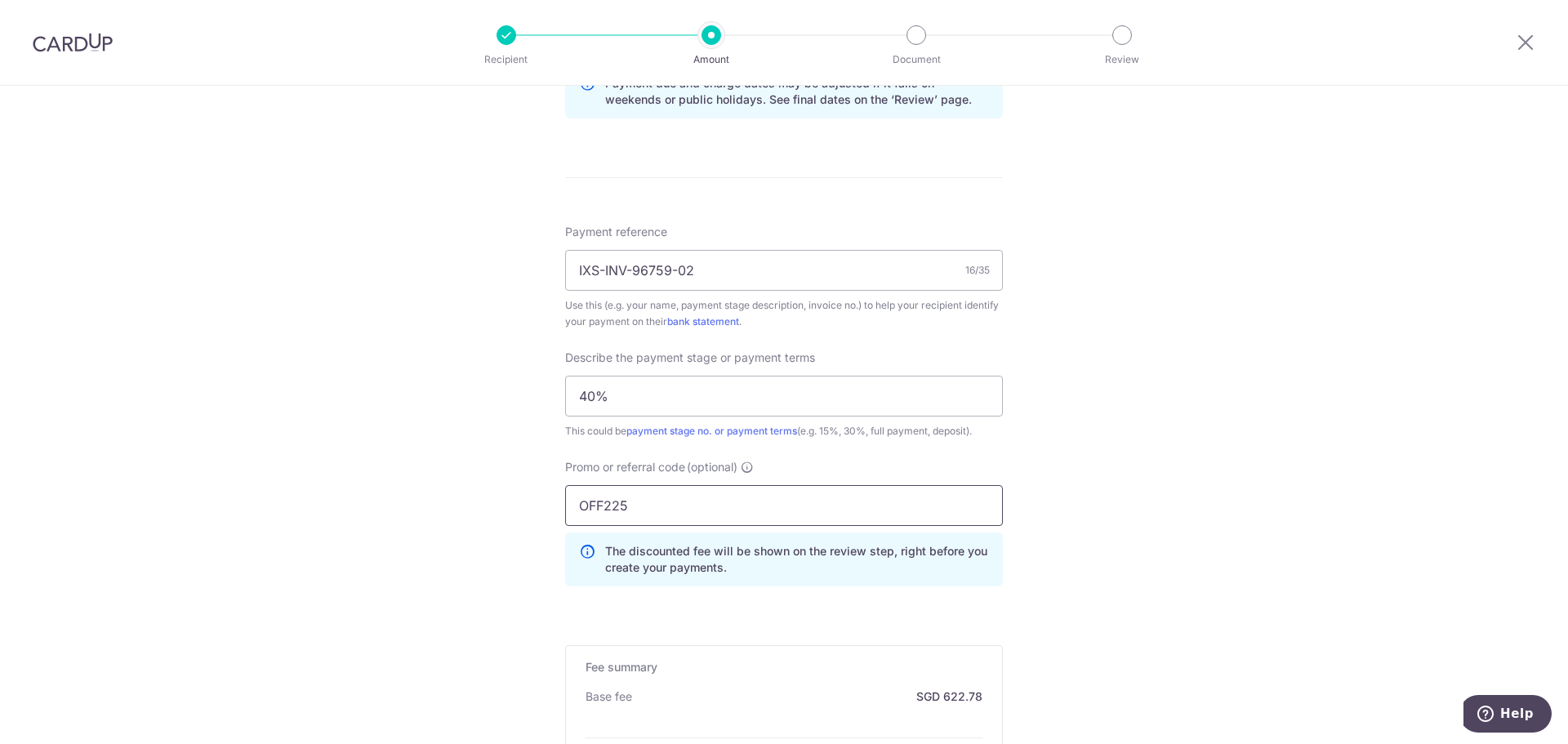
scroll to position [1133, 0]
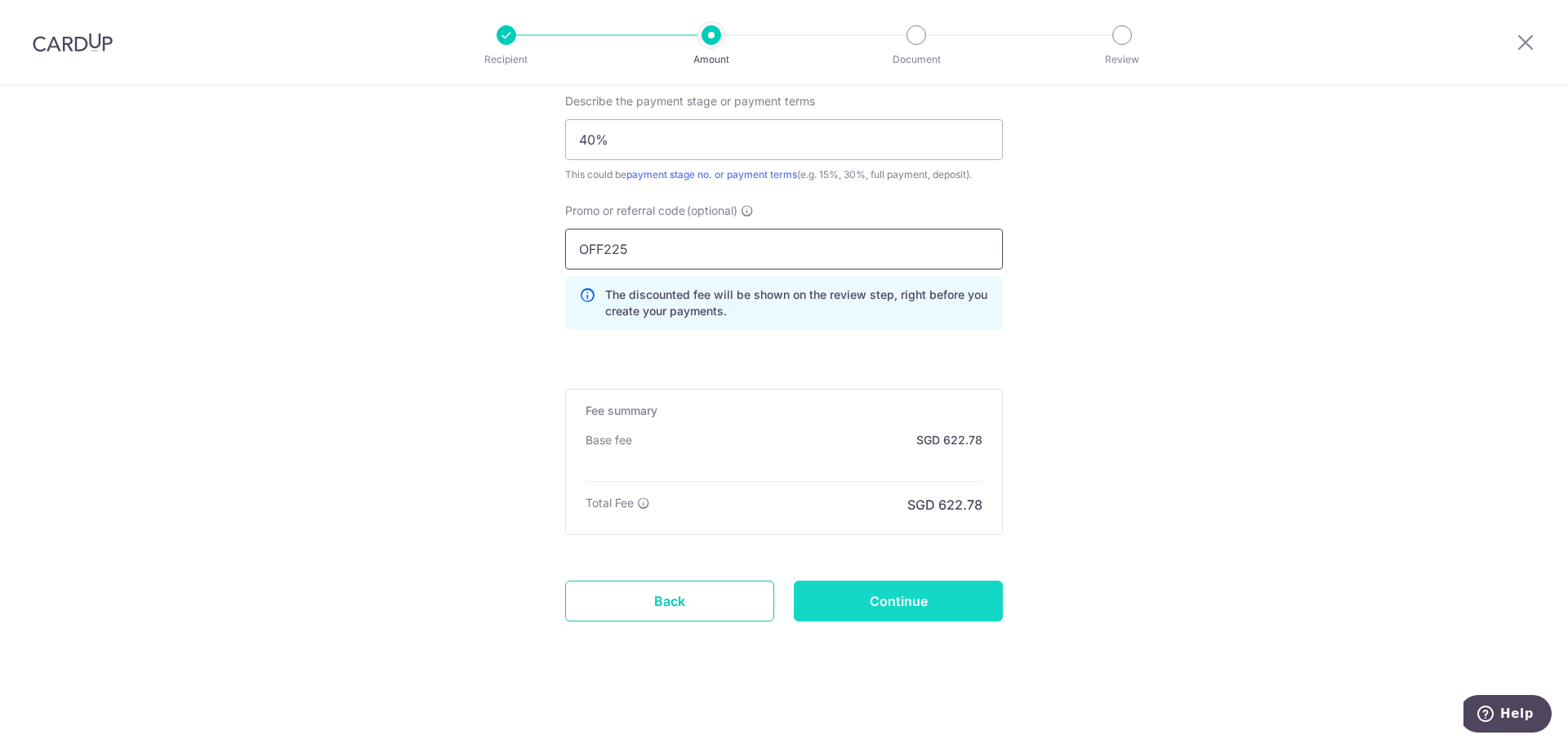
type input "OFF225"
click at [883, 598] on input "Continue" at bounding box center [898, 601] width 209 height 41
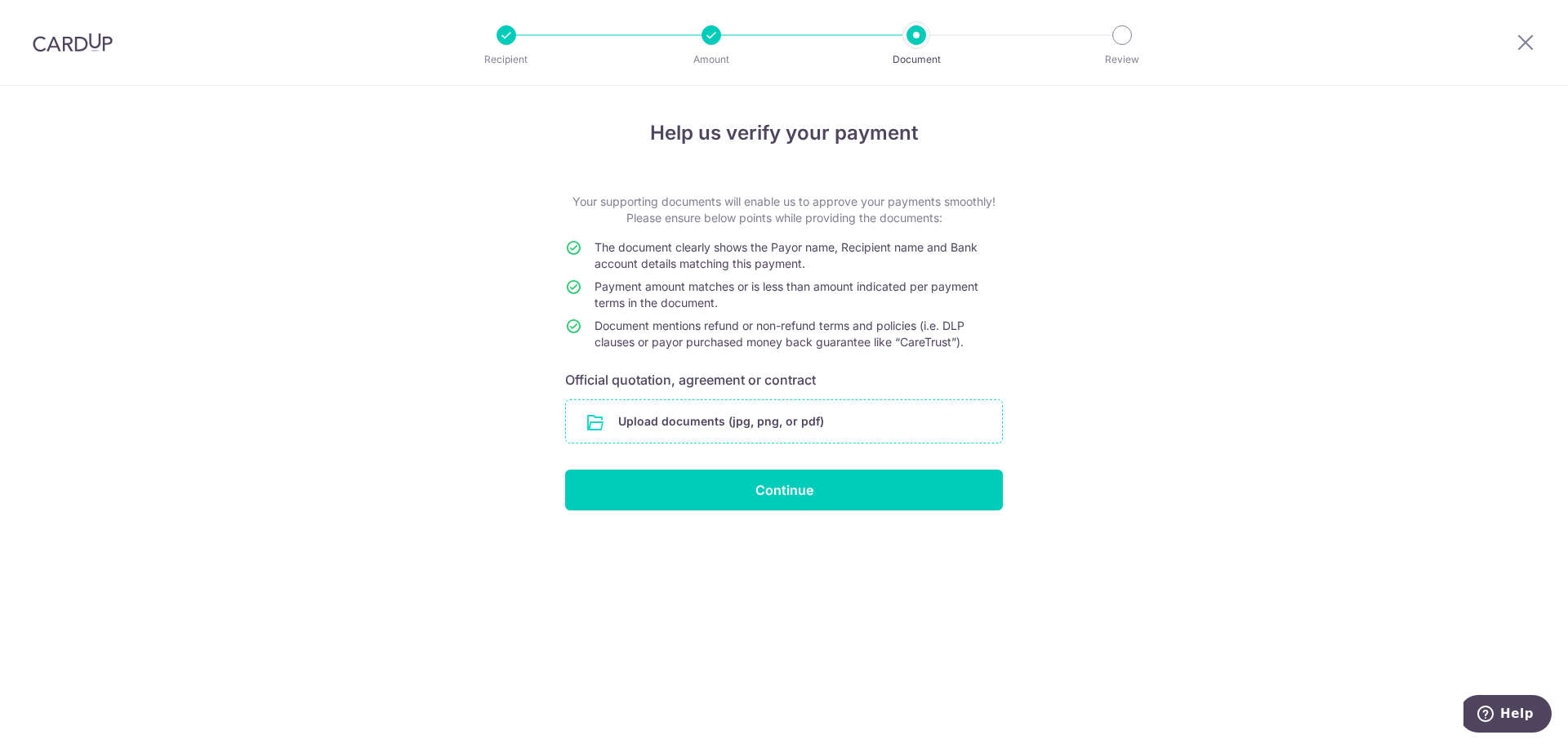
click at [654, 418] on input "file" at bounding box center [784, 421] width 436 height 43
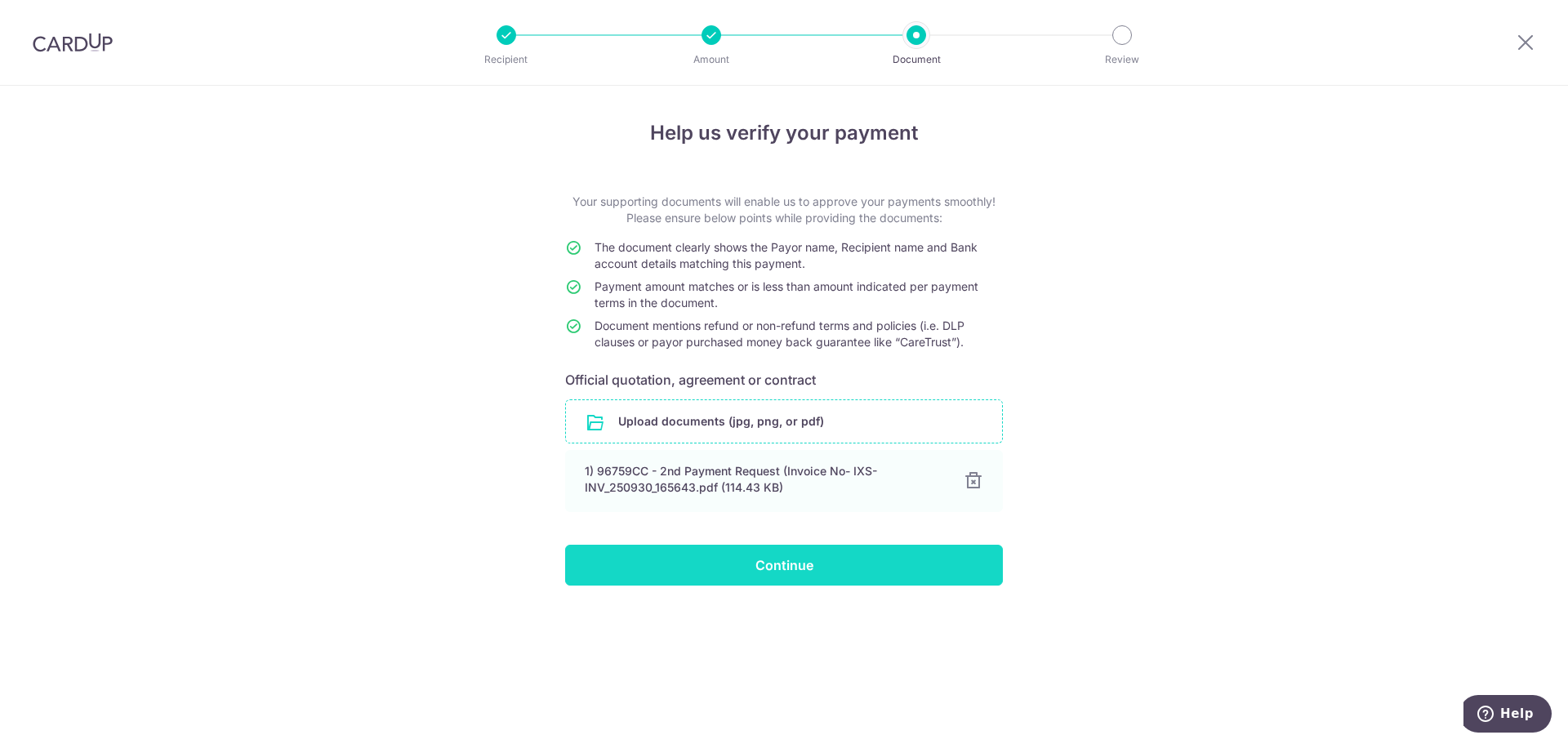
click at [720, 562] on input "Continue" at bounding box center [784, 565] width 438 height 41
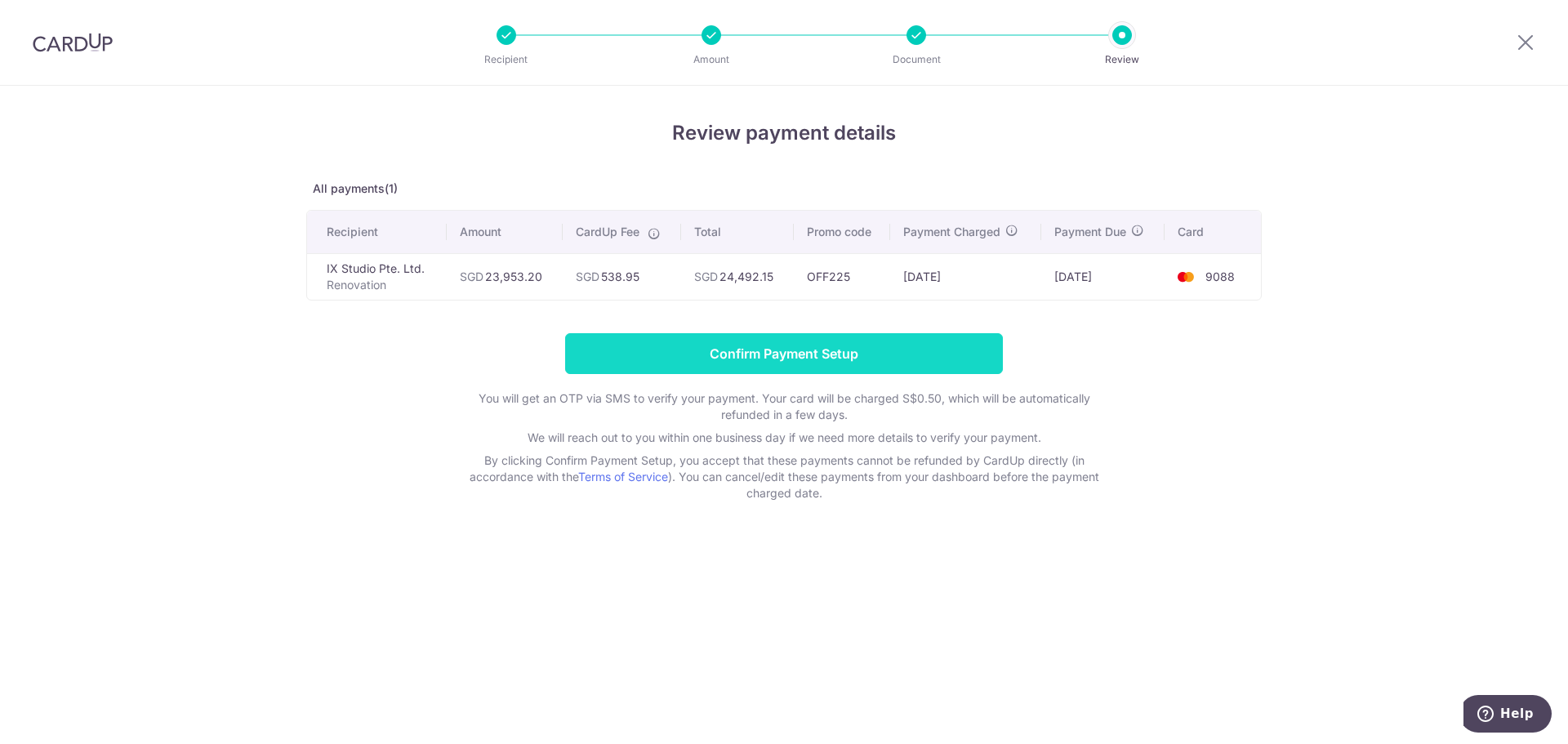
click at [786, 345] on input "Confirm Payment Setup" at bounding box center [784, 354] width 438 height 41
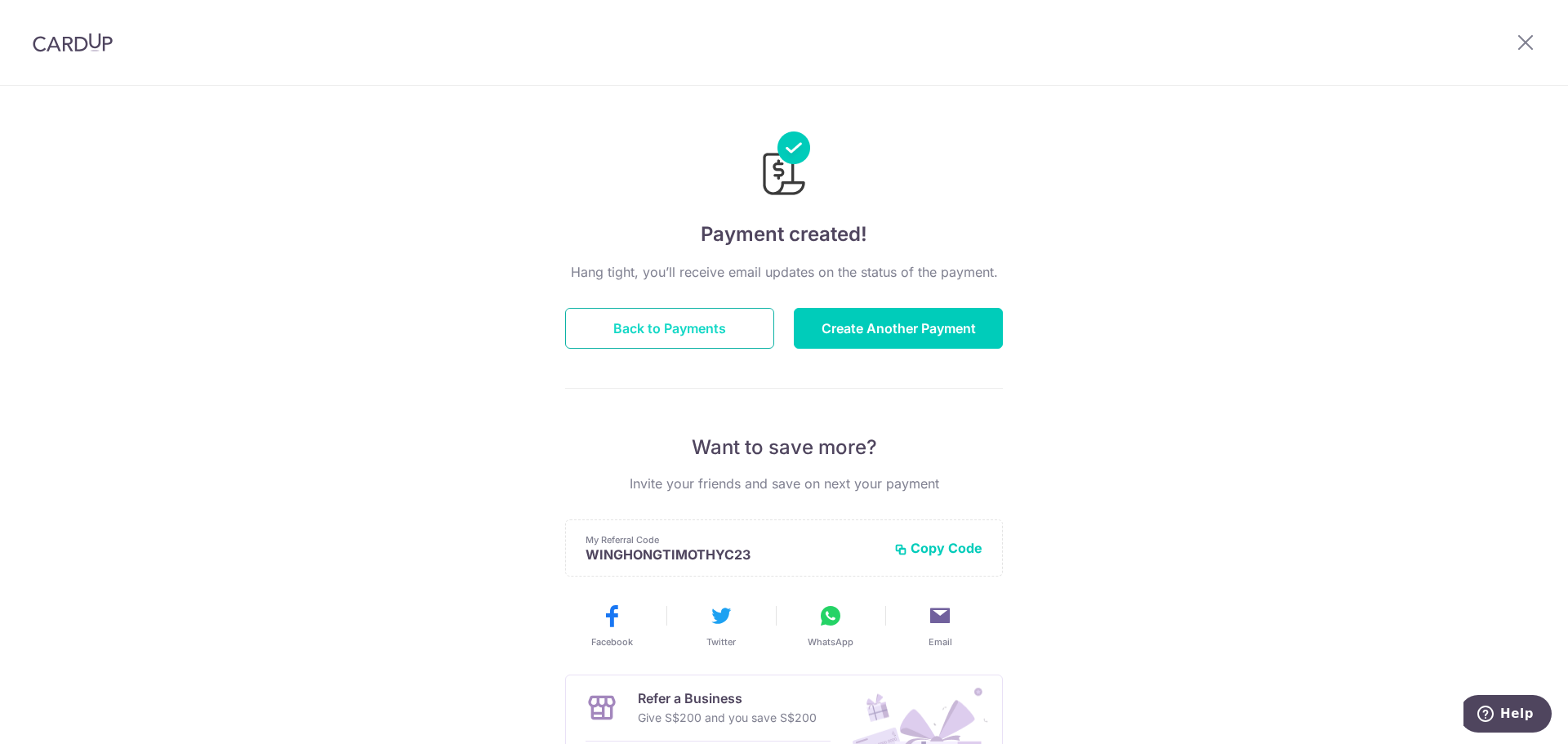
click at [703, 341] on button "Back to Payments" at bounding box center [669, 328] width 209 height 41
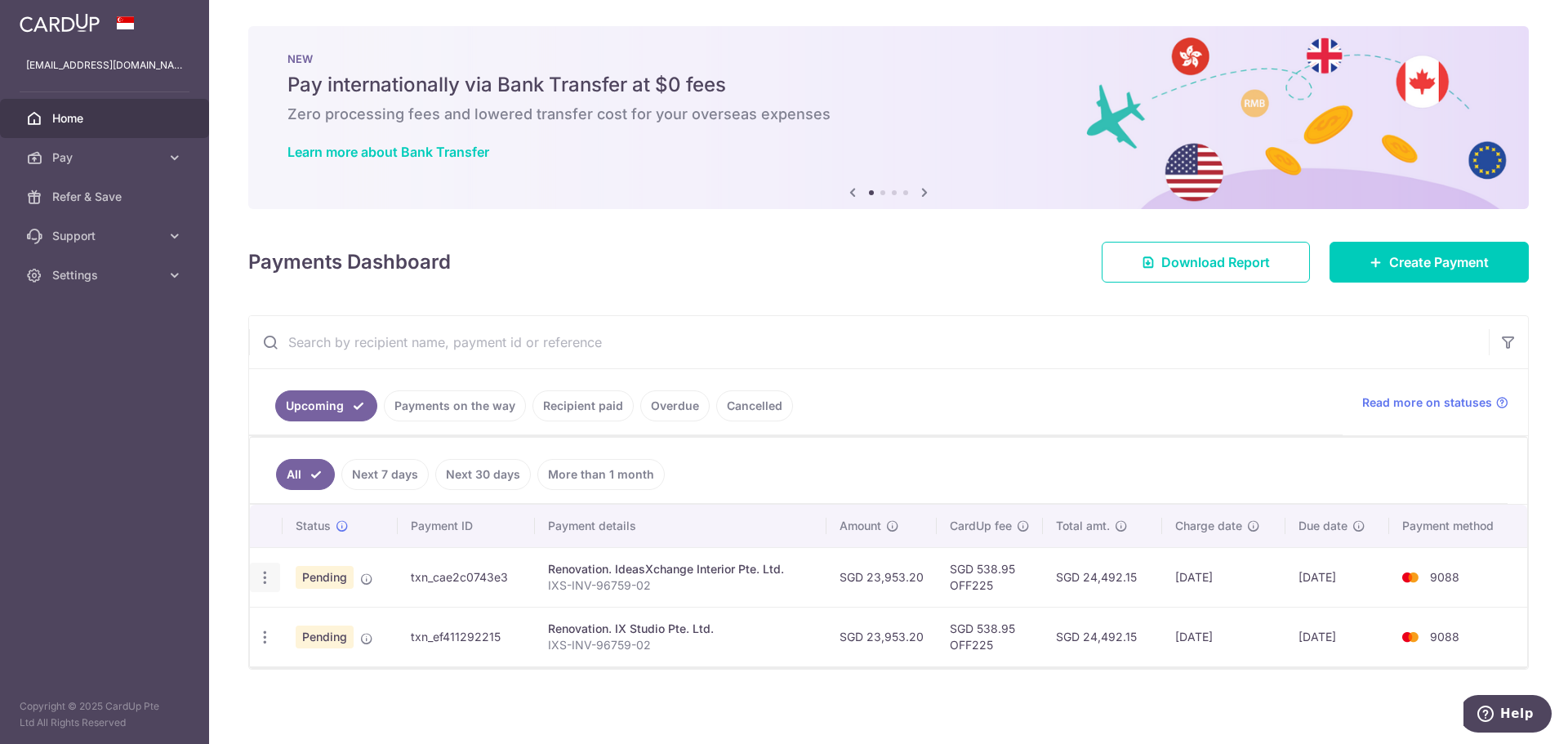
click at [265, 575] on icon "button" at bounding box center [265, 578] width 18 height 18
click at [318, 663] on span "Cancel payment" at bounding box center [352, 663] width 109 height 20
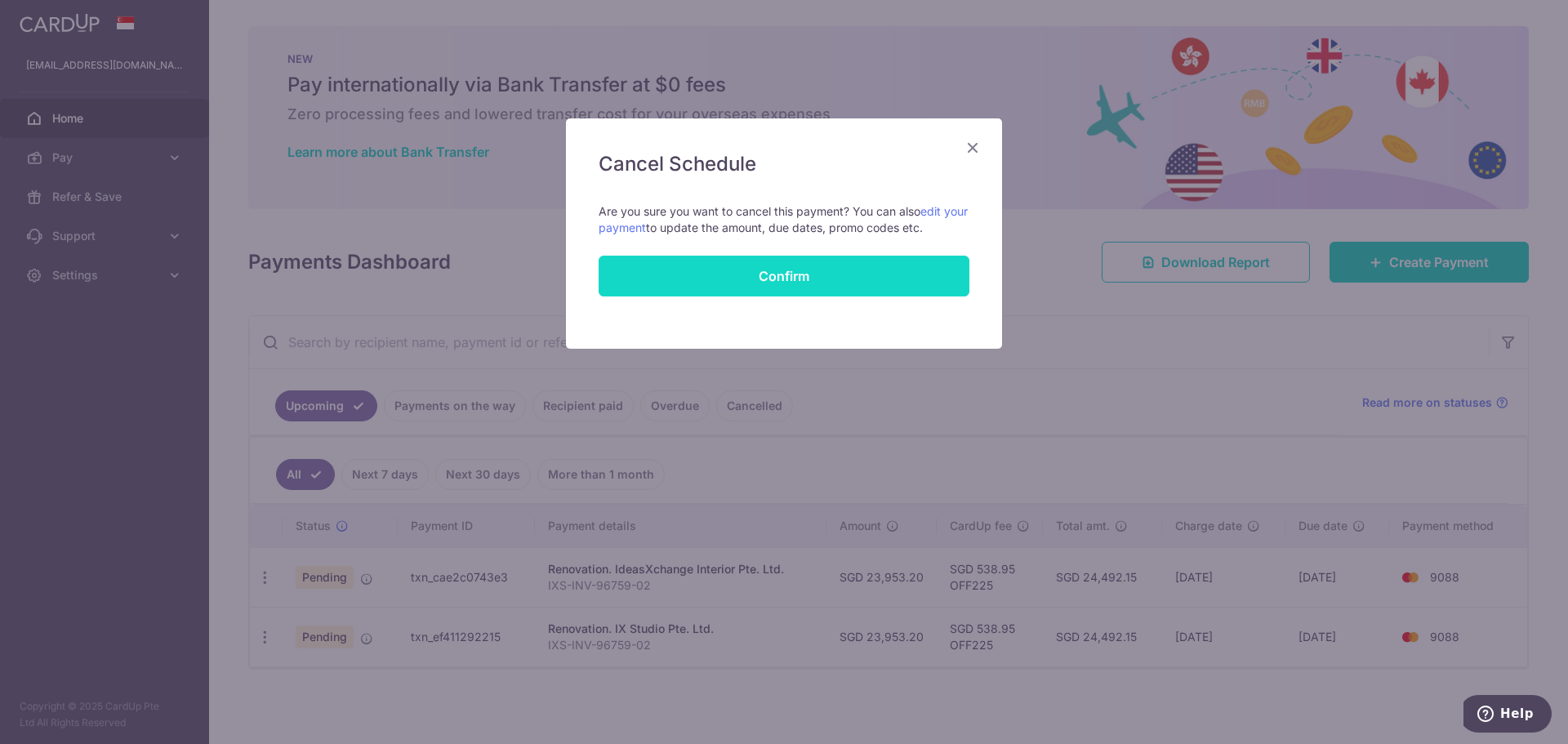
click at [768, 282] on button "Confirm" at bounding box center [784, 276] width 371 height 41
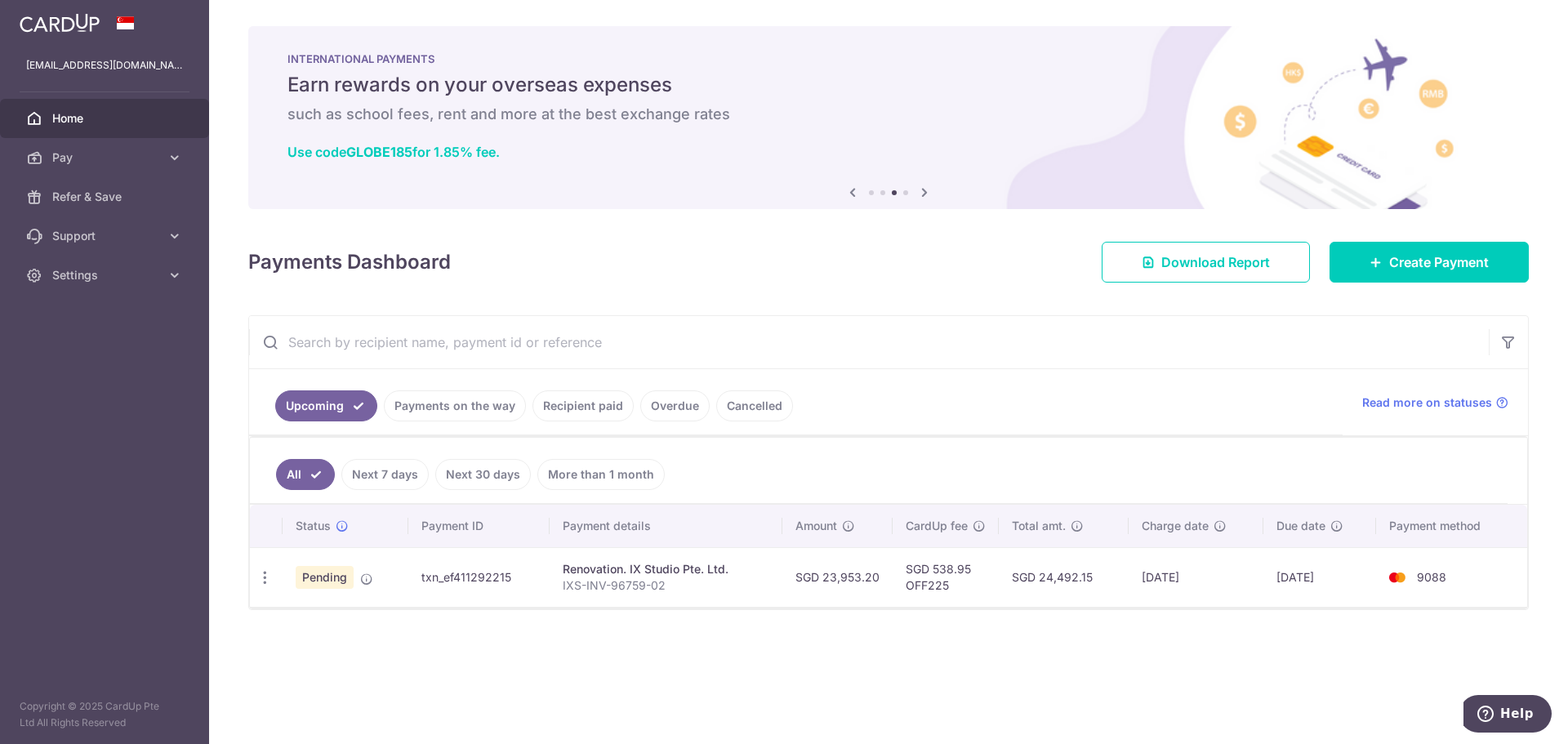
click at [229, 368] on div "× Pause Schedule Pause all future payments in this series Pause just this one p…" at bounding box center [889, 372] width 1359 height 744
